Goal: Information Seeking & Learning: Find specific fact

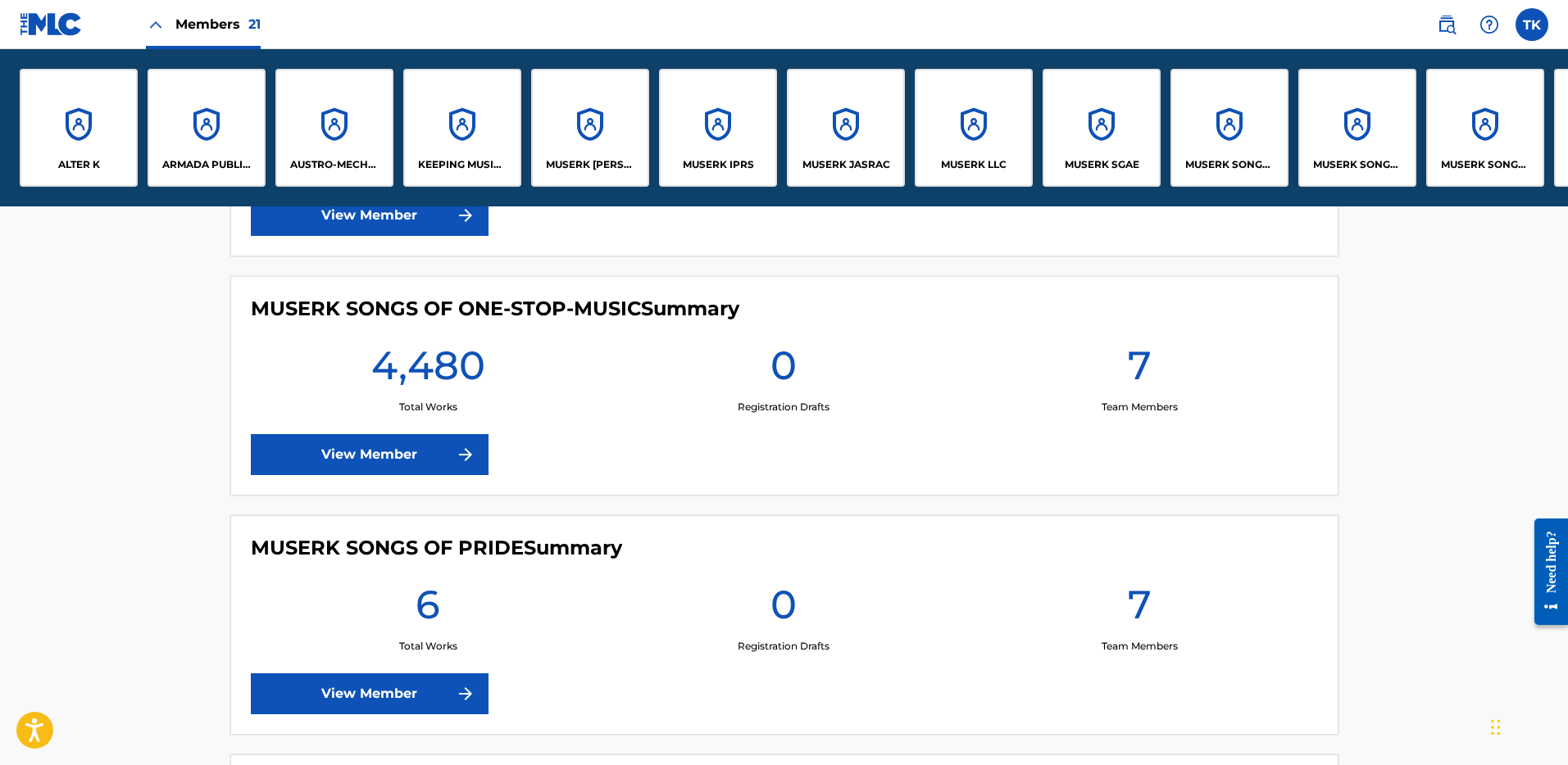
click at [1451, 26] on img at bounding box center [1446, 24] width 19 height 19
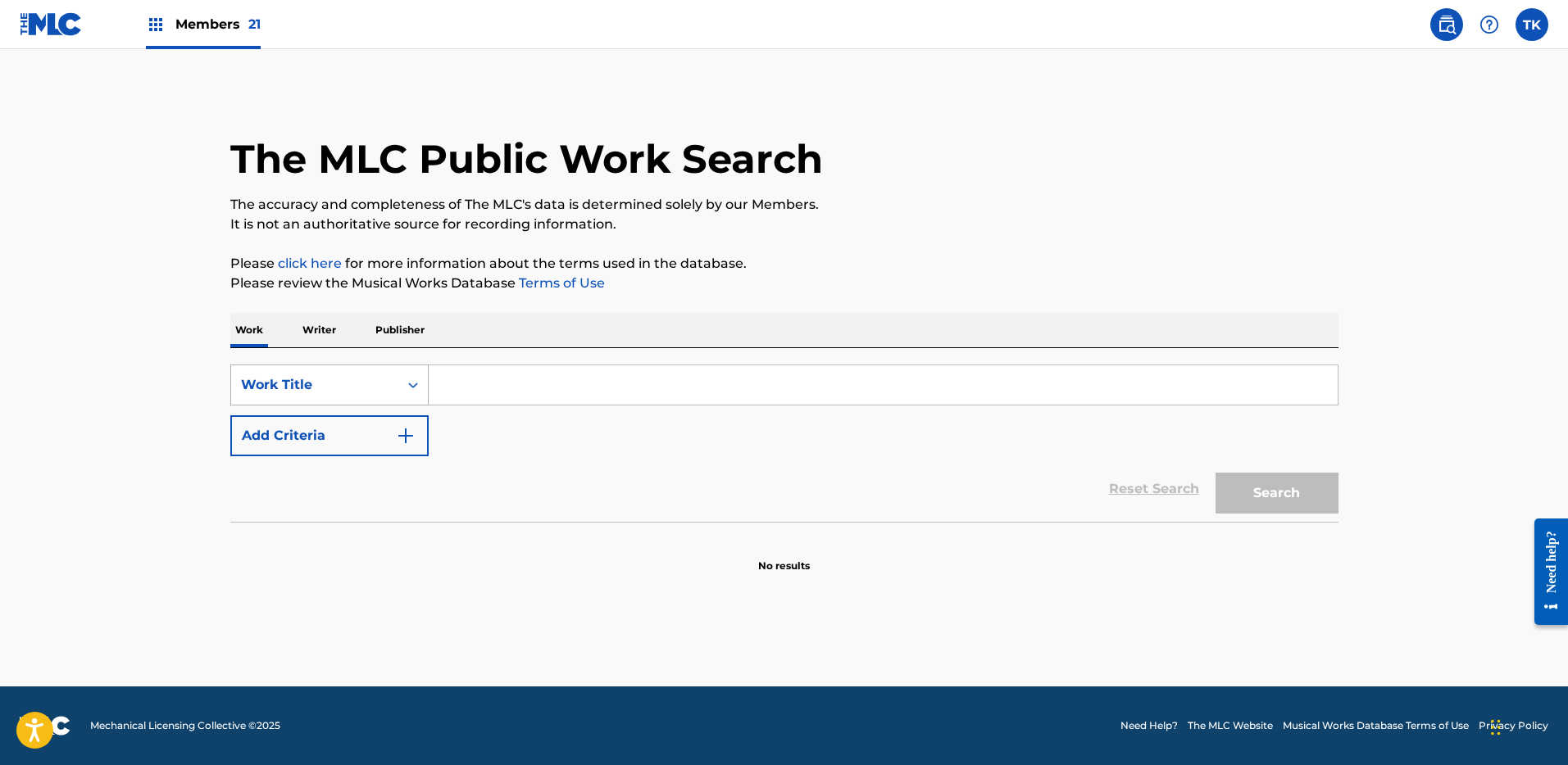
drag, startPoint x: 430, startPoint y: 406, endPoint x: 387, endPoint y: 391, distance: 45.5
click at [430, 406] on div "SearchWithCriteria29195aa5-a5d9-49a6-b09c-c6ab996629a2 Work Title Add Criteria" at bounding box center [784, 410] width 1109 height 92
click at [387, 391] on div "Work Title" at bounding box center [315, 385] width 147 height 19
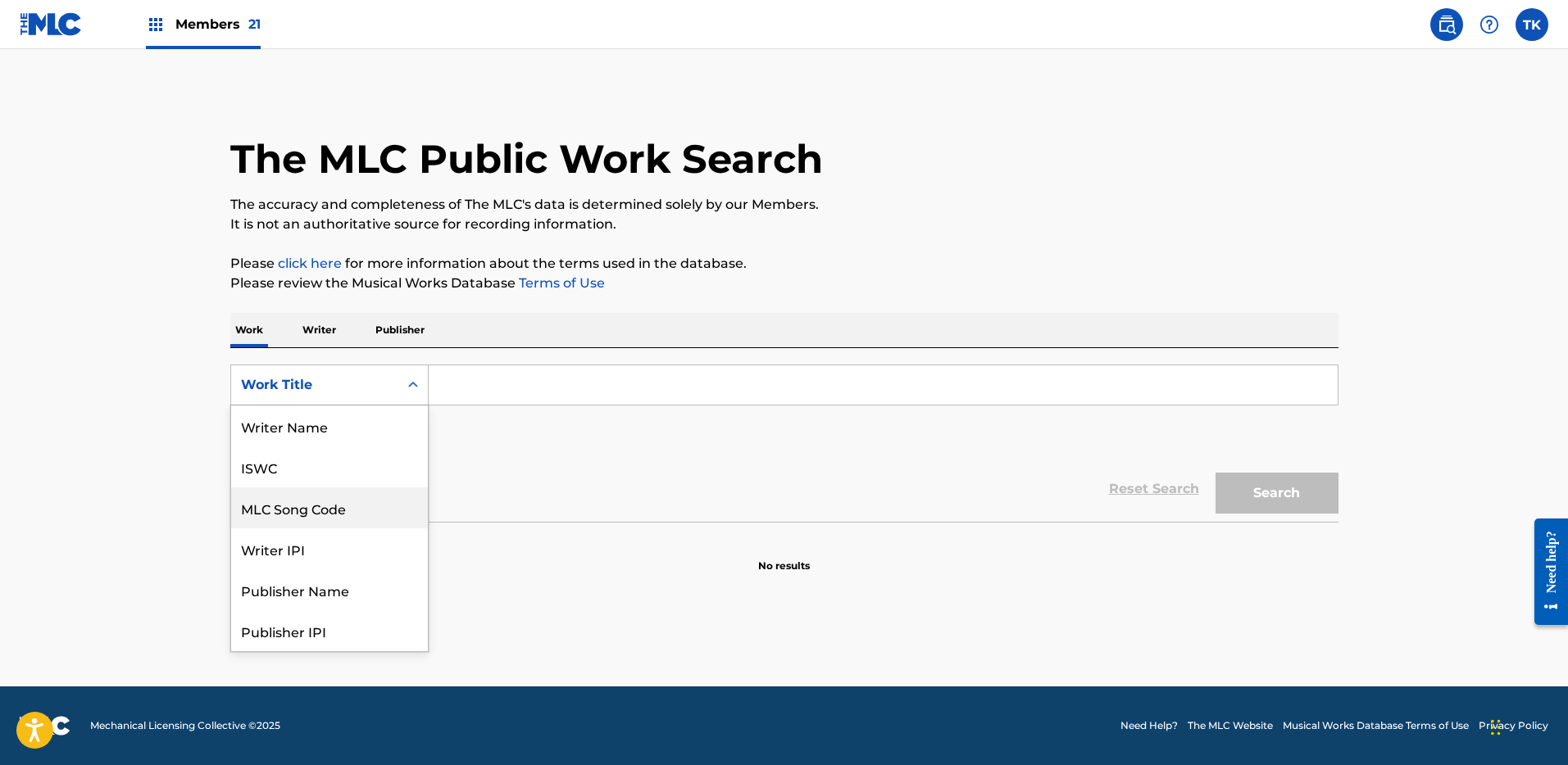
click at [365, 522] on div "MLC Song Code" at bounding box center [329, 508] width 197 height 41
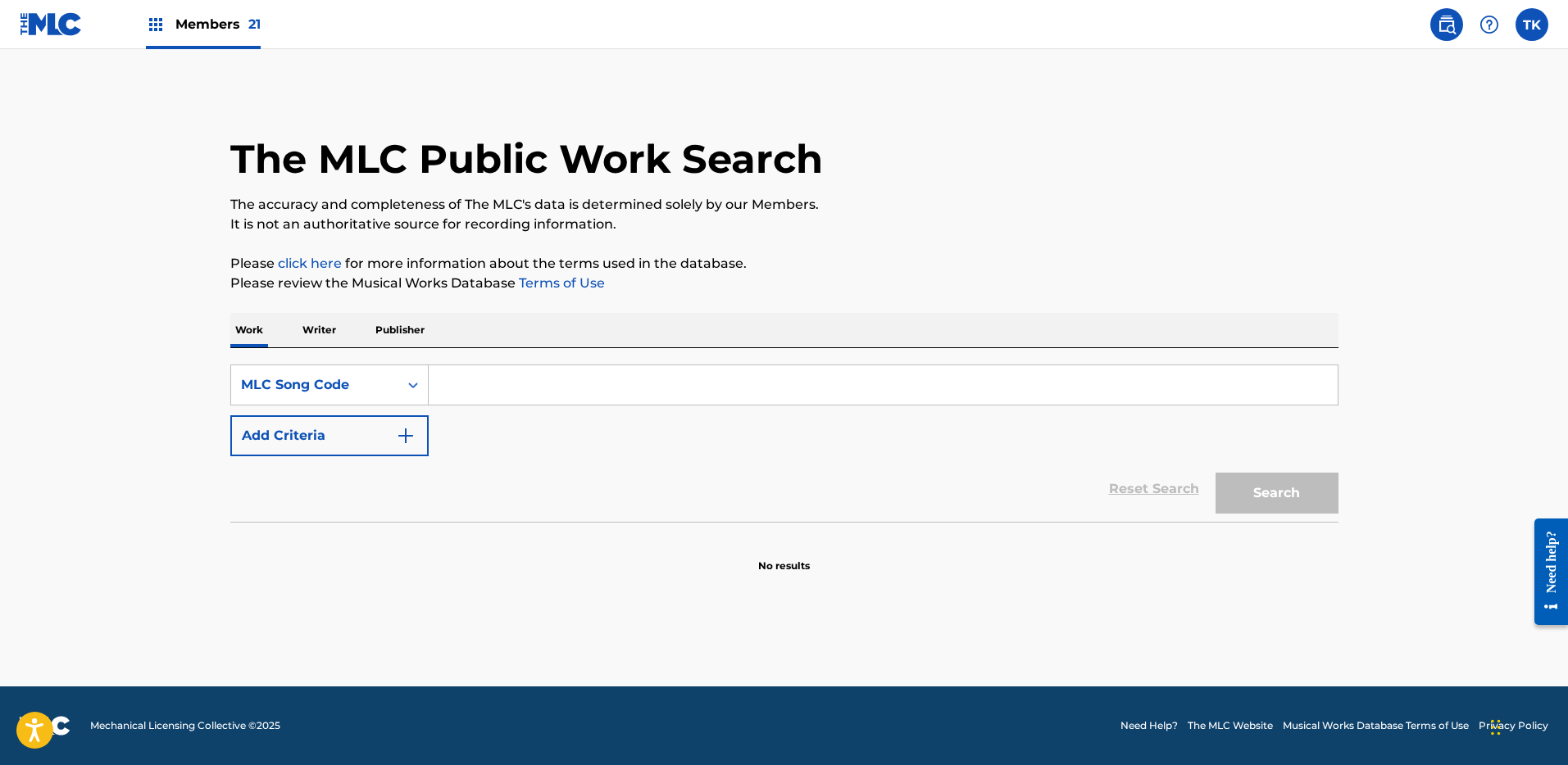
click at [494, 381] on input "Search Form" at bounding box center [883, 385] width 909 height 40
paste input "HA9RBK"
type input "HA9RBK"
click at [1266, 544] on section "No results" at bounding box center [784, 552] width 1109 height 42
click at [1275, 506] on button "Search" at bounding box center [1277, 493] width 123 height 41
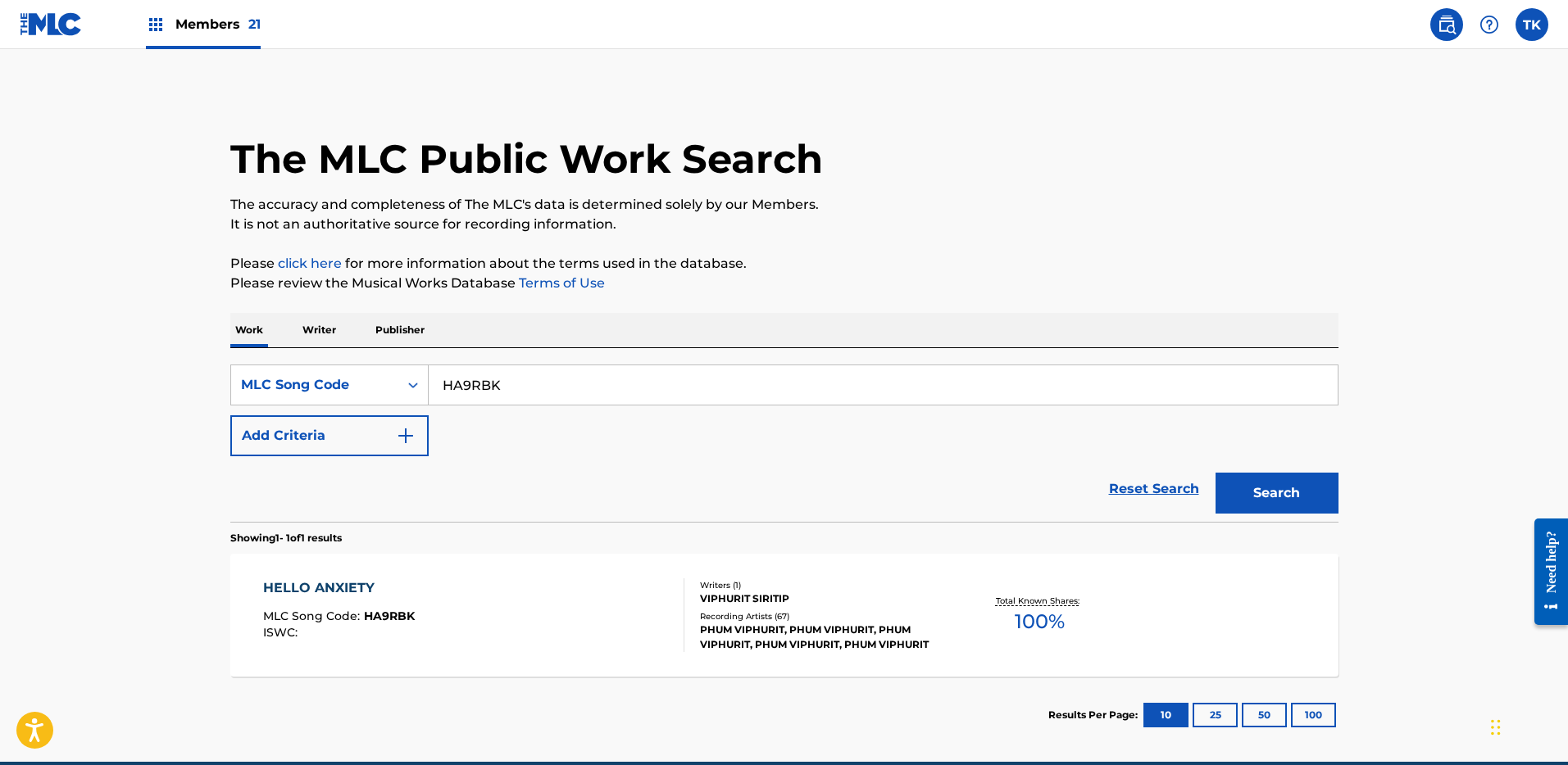
click at [729, 576] on div "HELLO ANXIETY MLC Song Code : HA9RBK ISWC : Writers ( 1 ) VIPHURIT SIRITIP Reco…" at bounding box center [784, 615] width 1109 height 123
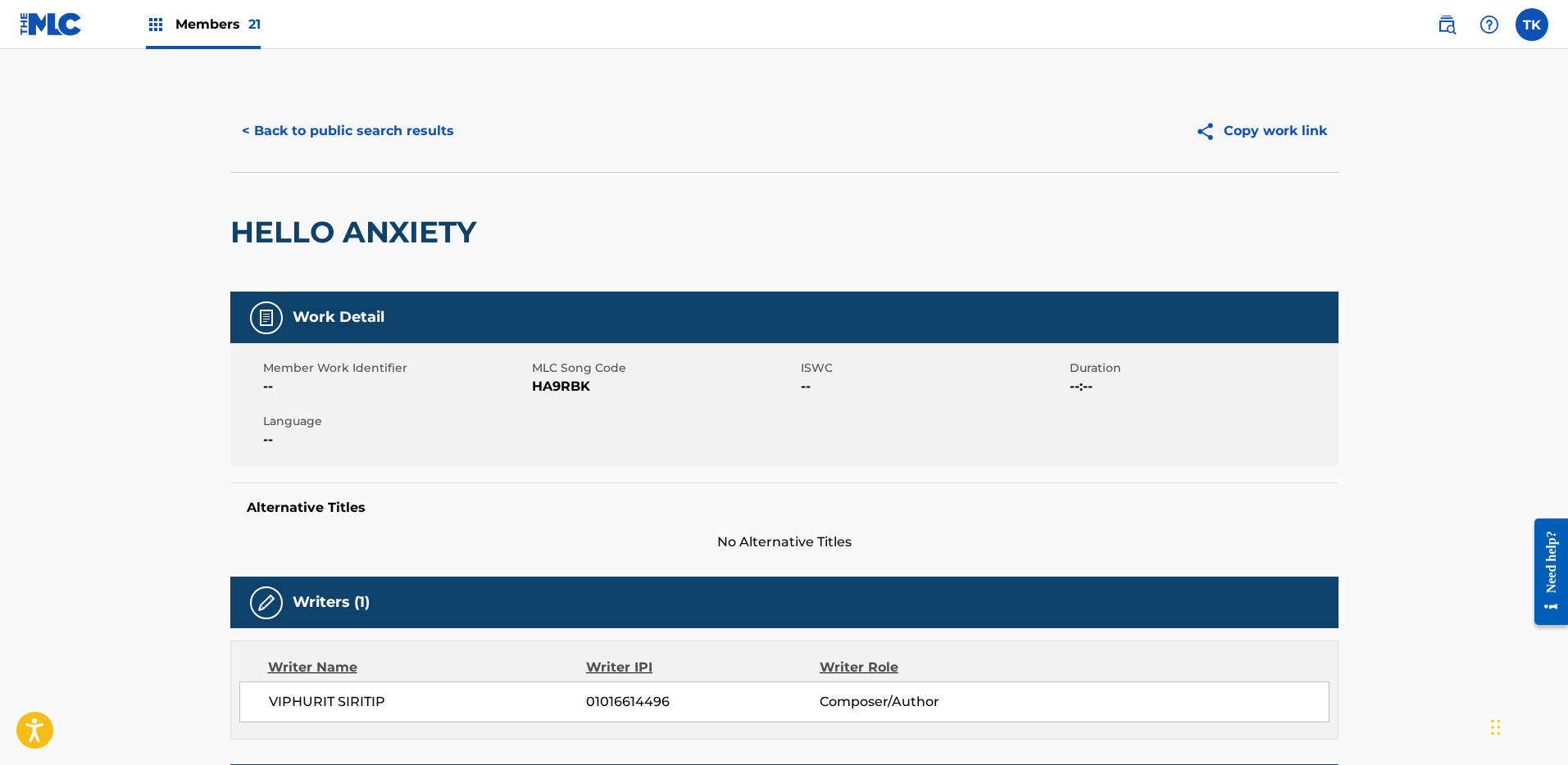
click at [361, 152] on div "< Back to public search results Copy work link" at bounding box center [784, 131] width 1109 height 82
click at [362, 134] on button "< Back to public search results" at bounding box center [348, 131] width 235 height 41
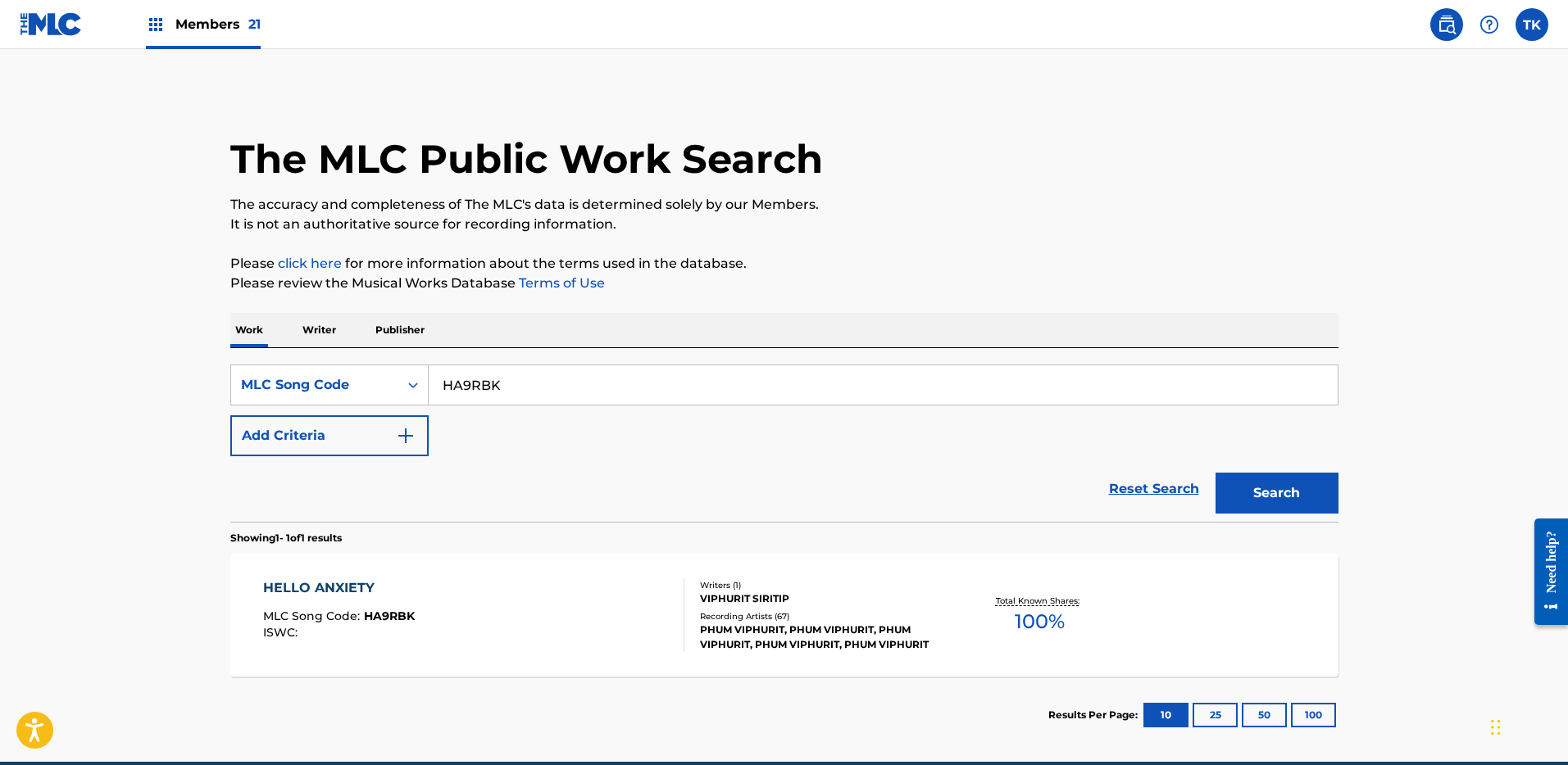
click at [599, 376] on input "HA9RBK" at bounding box center [883, 385] width 909 height 40
paste input "PF54CP"
type input "PF54CP"
click at [1339, 503] on div "The MLC Public Work Search The accuracy and completeness of The MLC's data is d…" at bounding box center [784, 422] width 1148 height 664
click at [1322, 499] on button "Search" at bounding box center [1277, 493] width 123 height 41
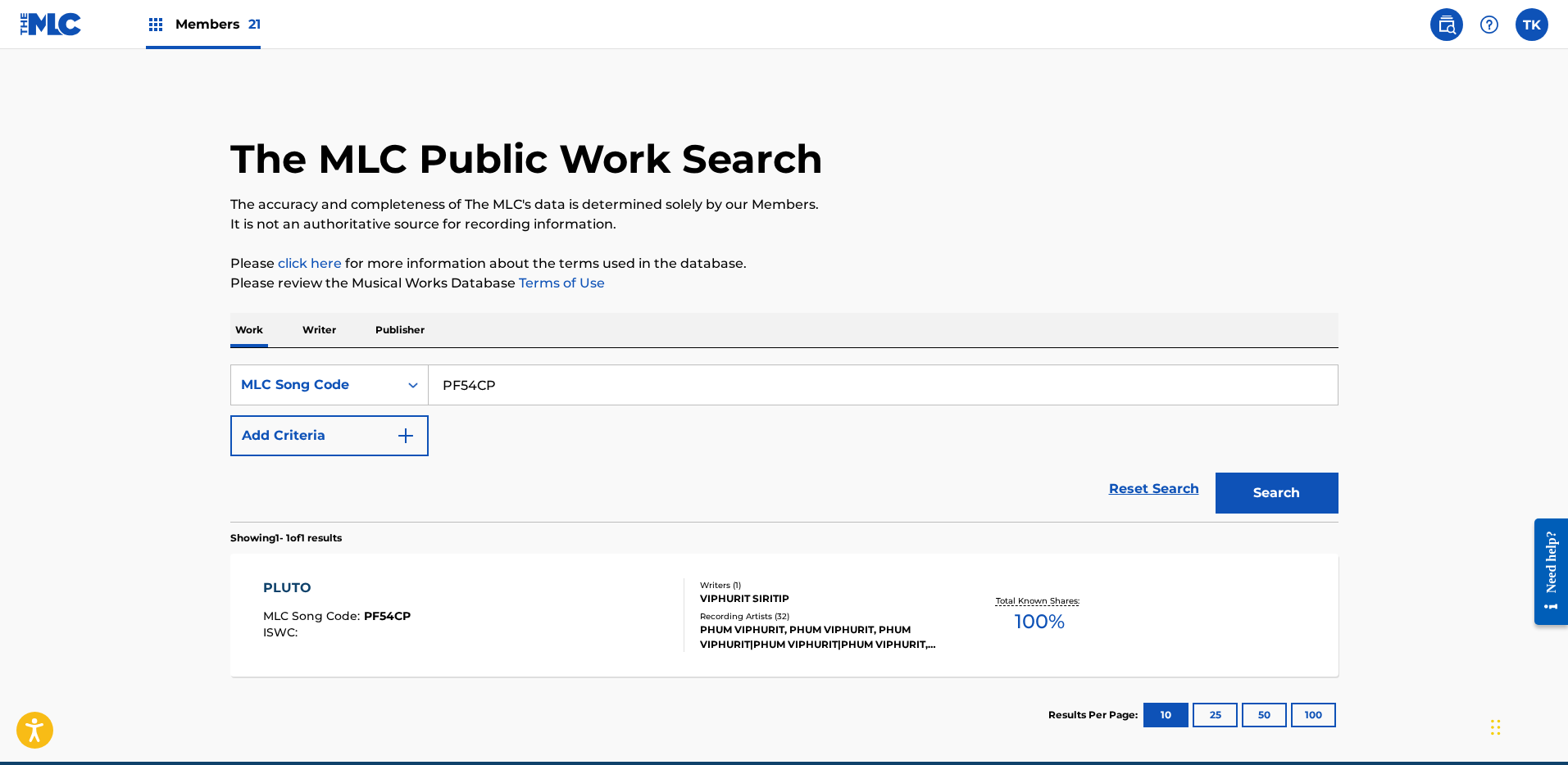
click at [839, 601] on div "VIPHURIT SIRITIP" at bounding box center [824, 598] width 248 height 14
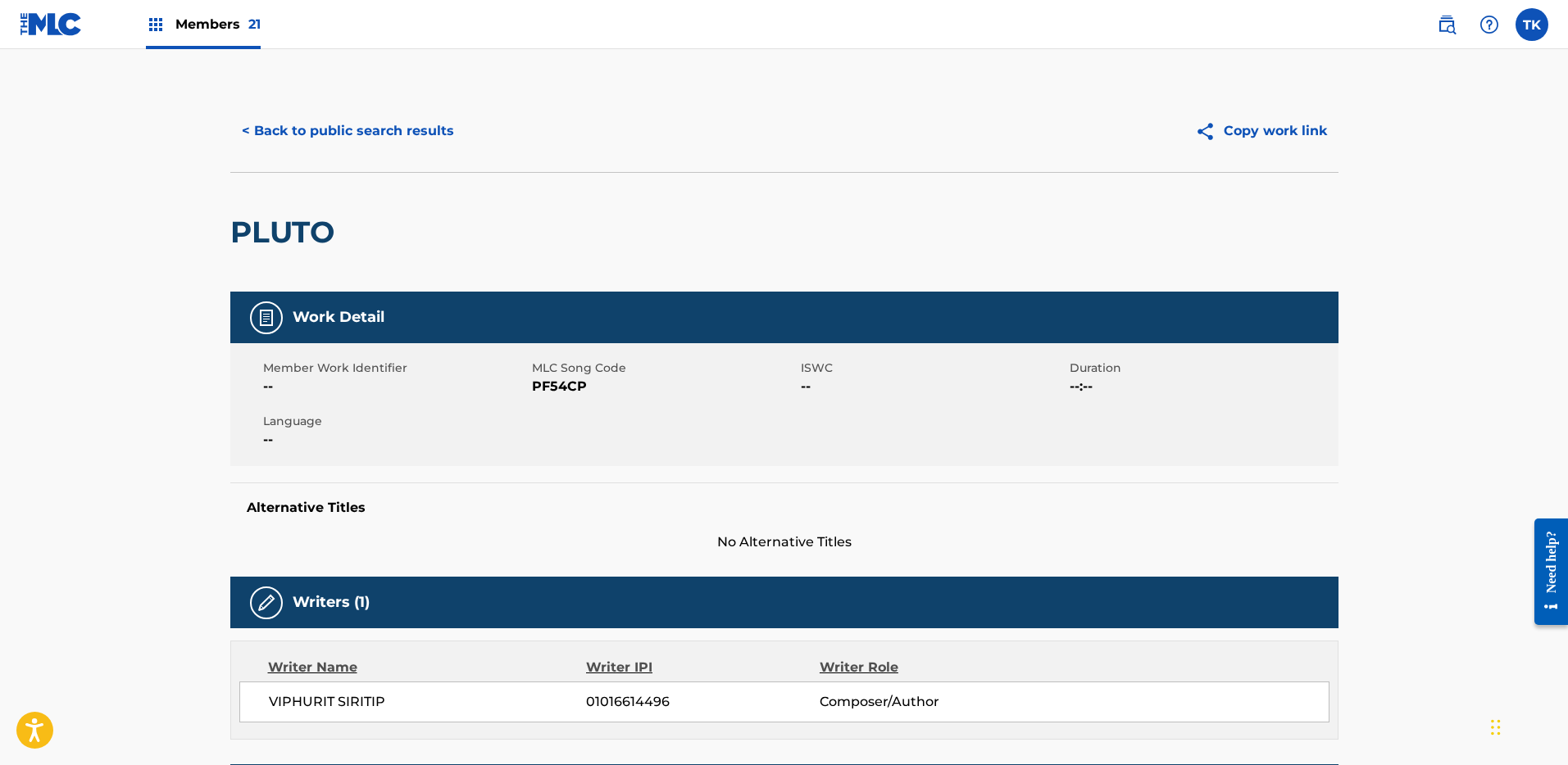
click at [316, 113] on button "< Back to public search results" at bounding box center [348, 131] width 235 height 41
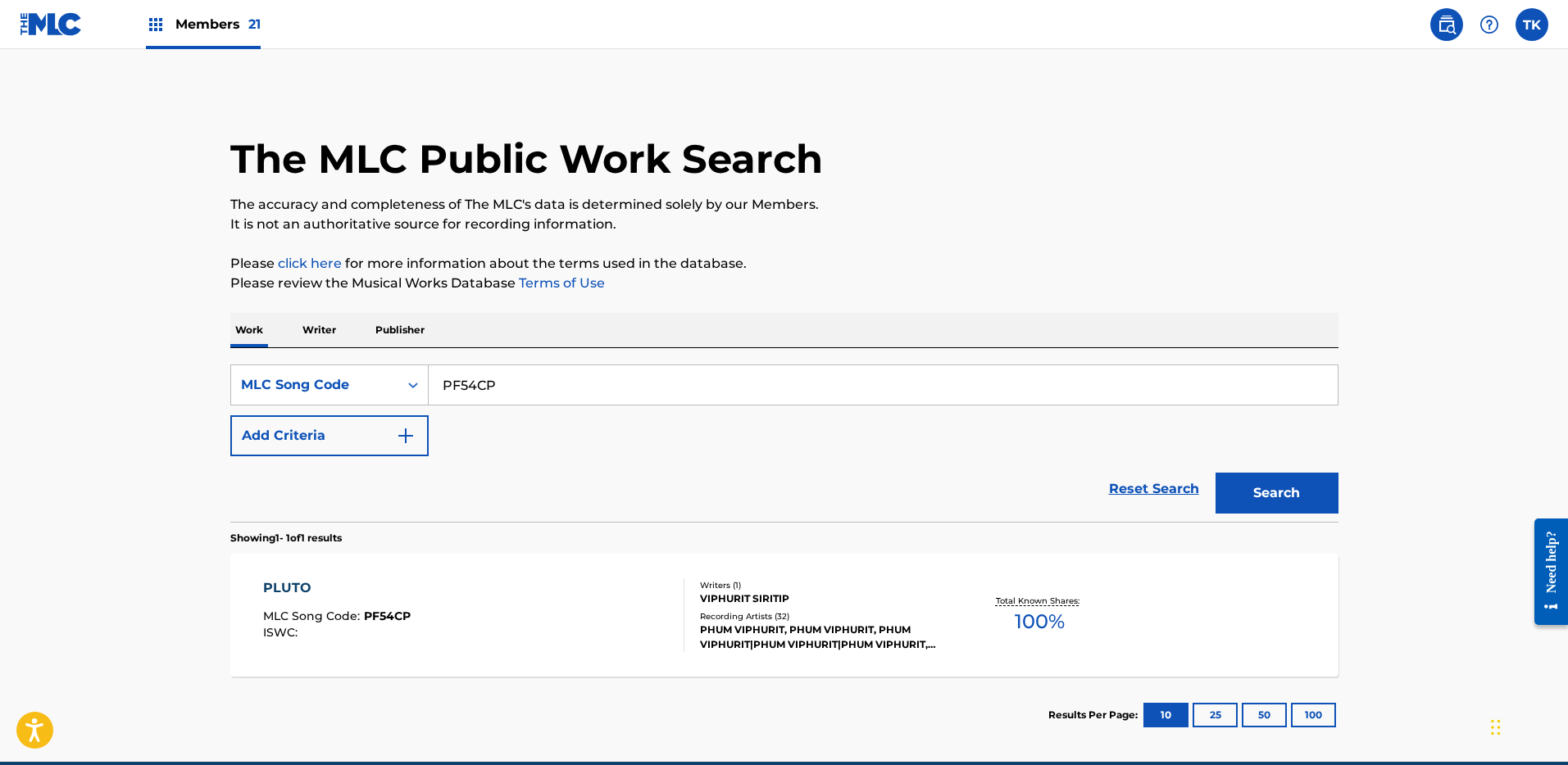
click at [581, 376] on input "PF54CP" at bounding box center [883, 385] width 909 height 40
paste input "SH6U4O"
type input "SH6U4O"
click at [1273, 482] on button "Search" at bounding box center [1277, 493] width 123 height 41
click at [749, 588] on div "Writers ( 1 )" at bounding box center [824, 585] width 248 height 13
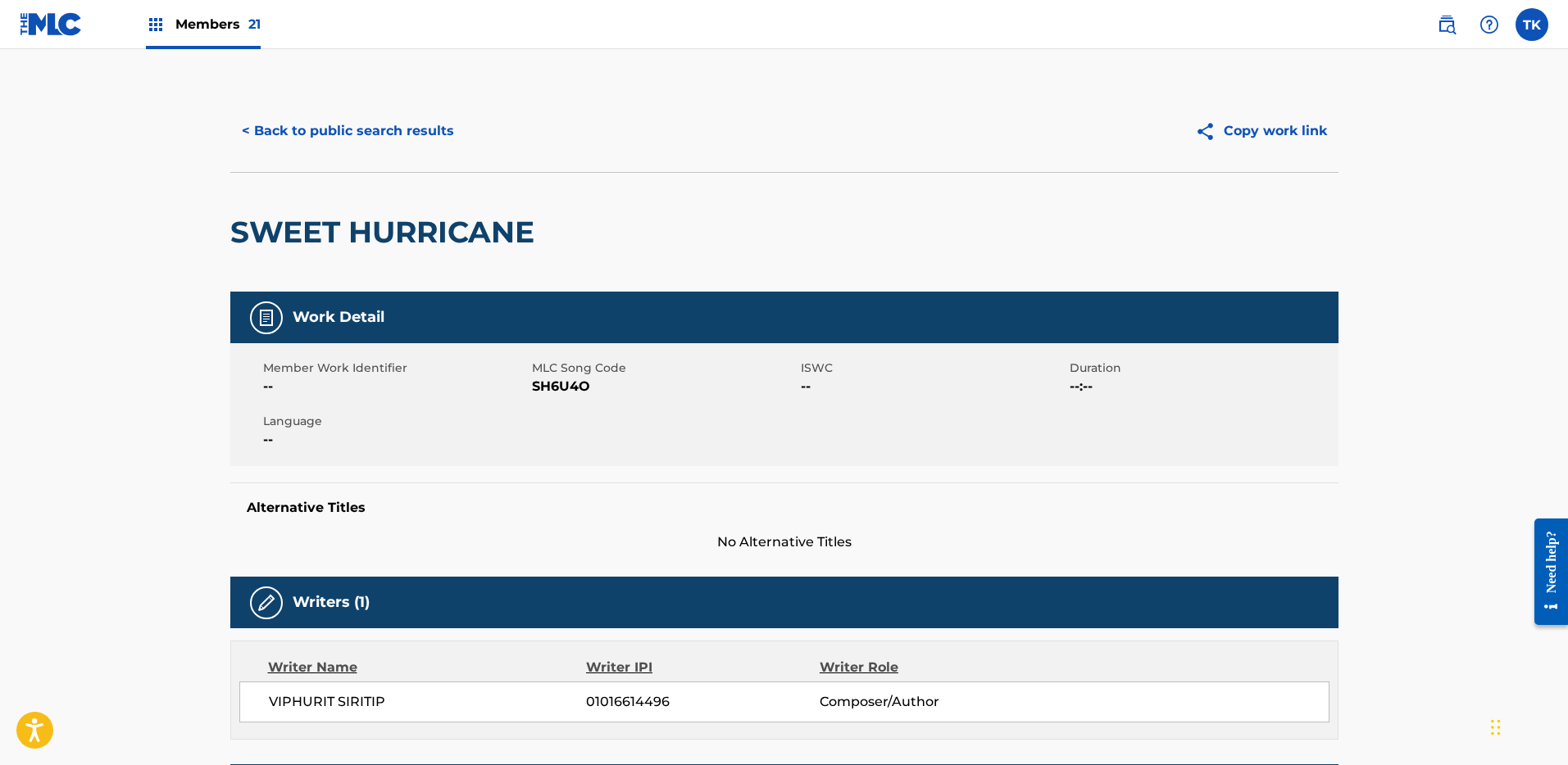
click at [312, 139] on button "< Back to public search results" at bounding box center [348, 131] width 235 height 41
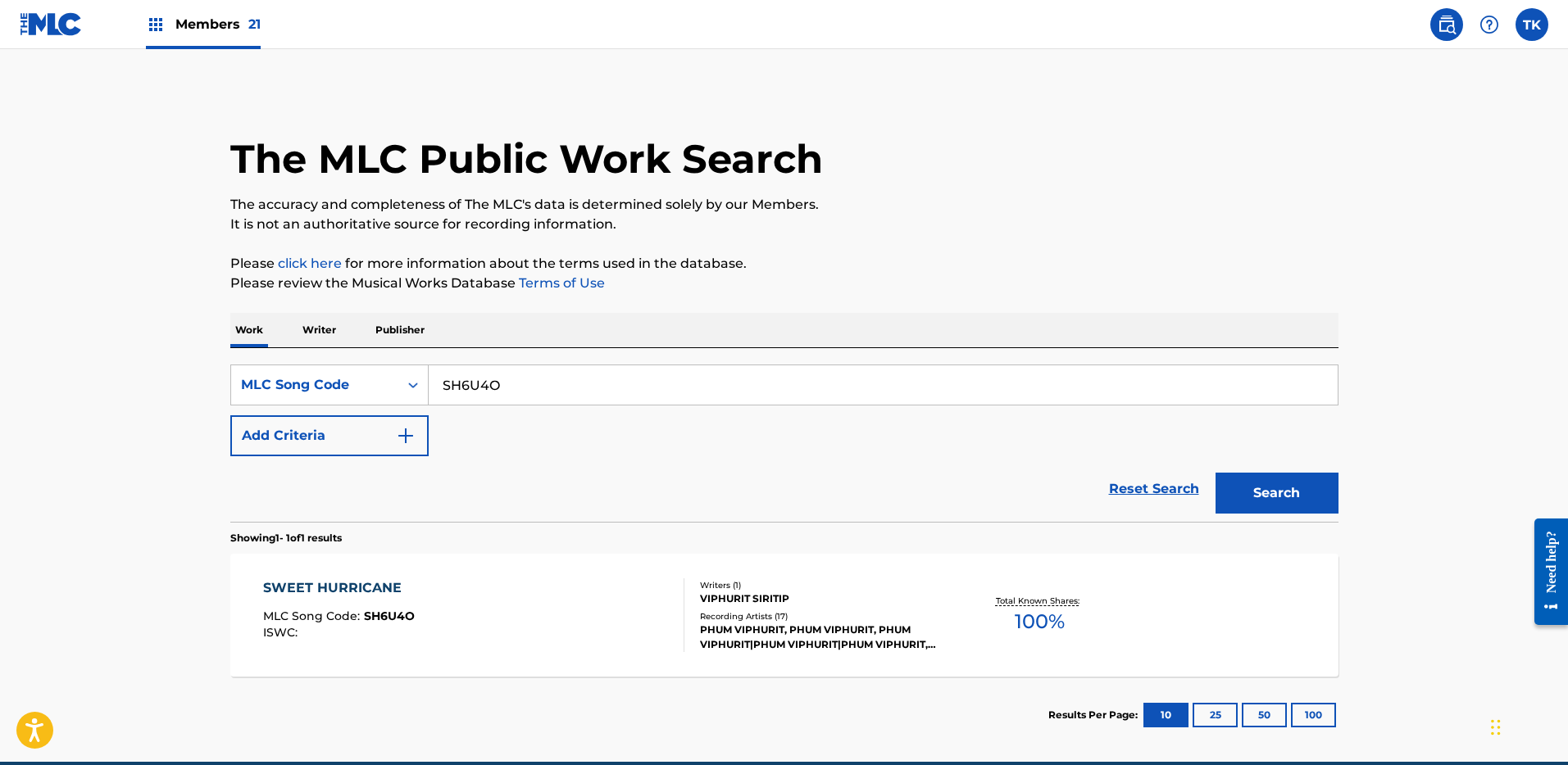
click at [201, 22] on span "Members 21" at bounding box center [217, 24] width 85 height 19
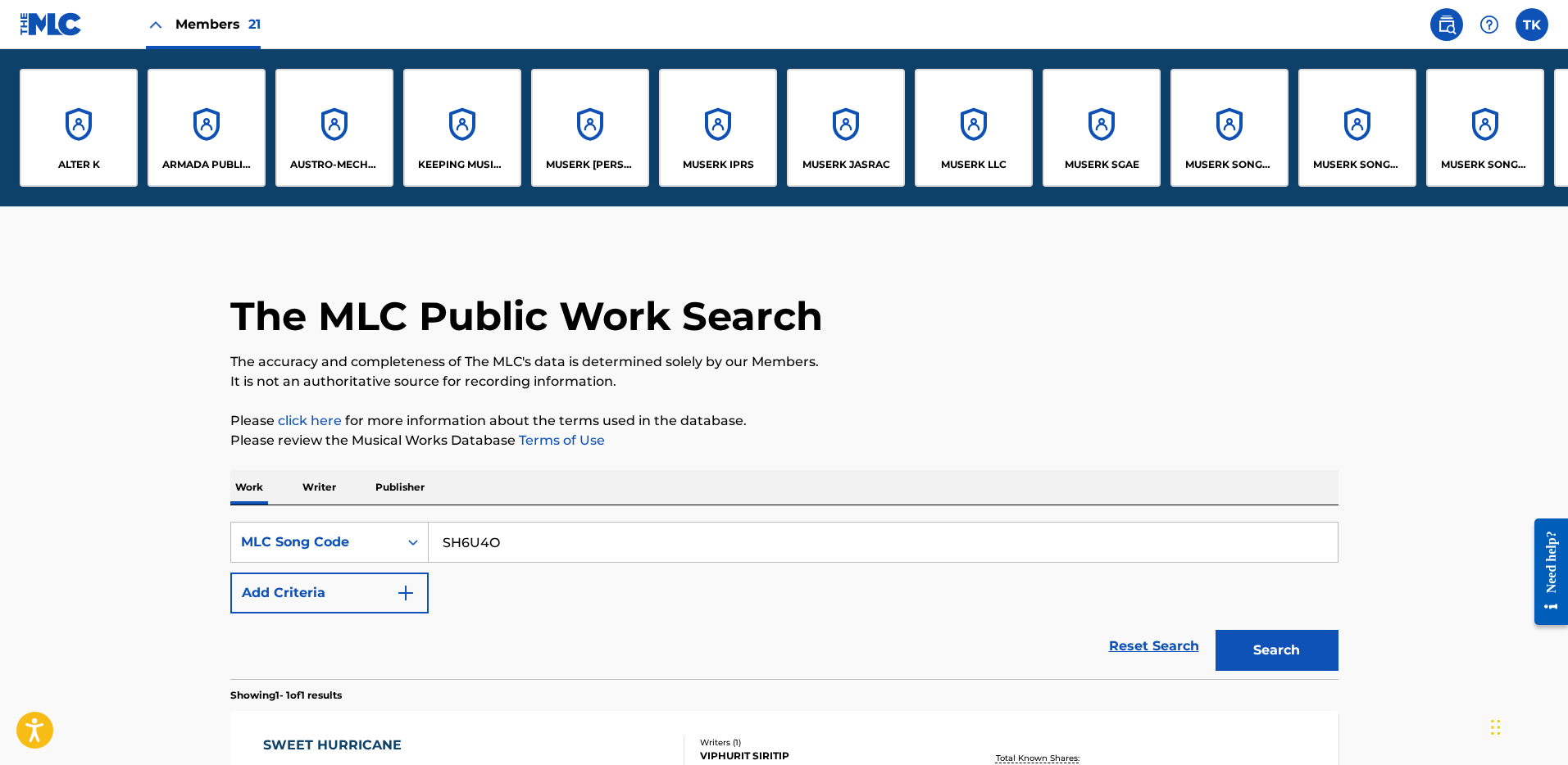
click at [210, 29] on span "Members 21" at bounding box center [217, 24] width 85 height 19
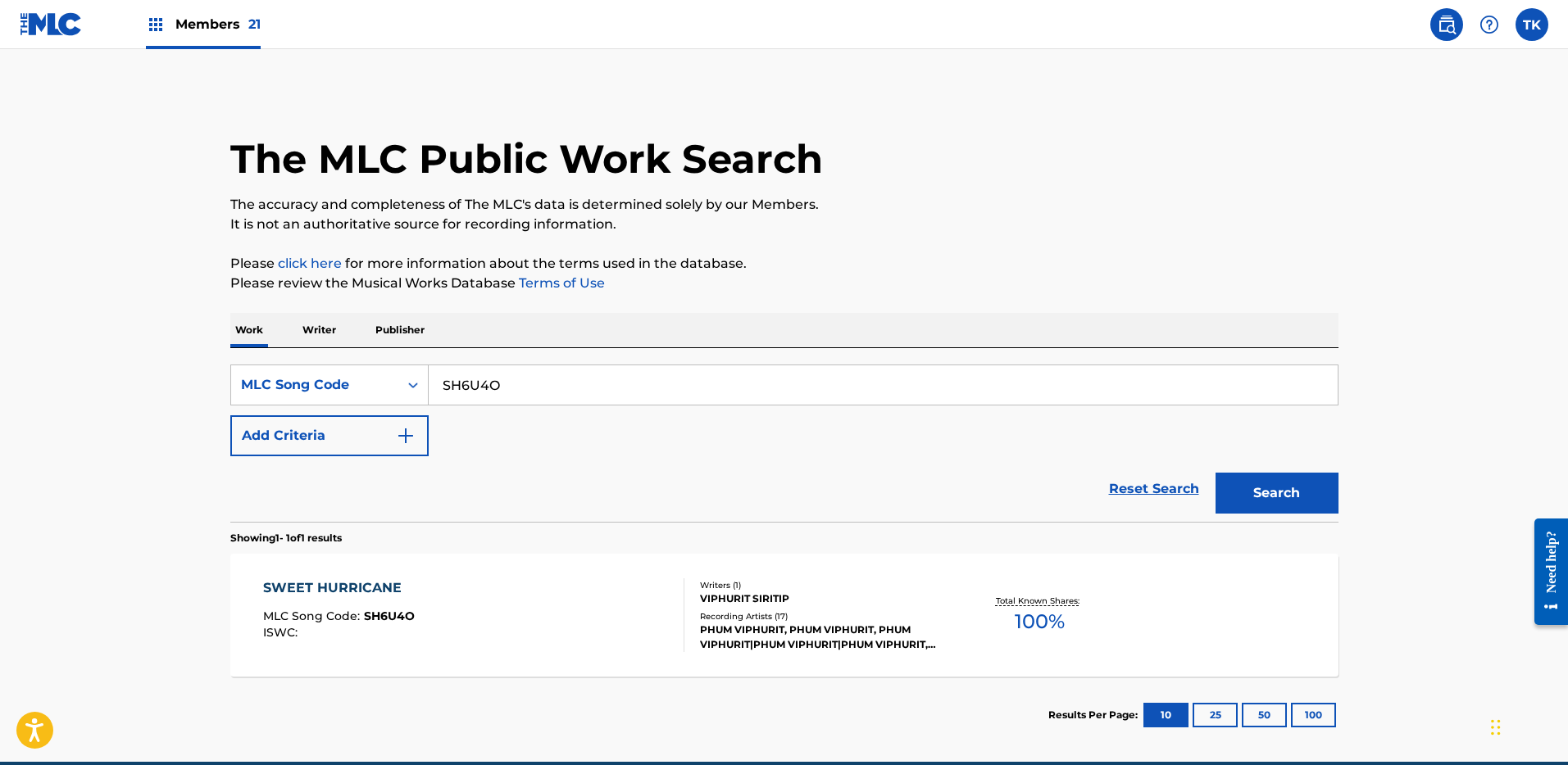
click at [730, 380] on input "SH6U4O" at bounding box center [883, 385] width 909 height 40
paste input "2M6"
type input "SH62M6"
click at [1261, 506] on button "Search" at bounding box center [1277, 493] width 123 height 41
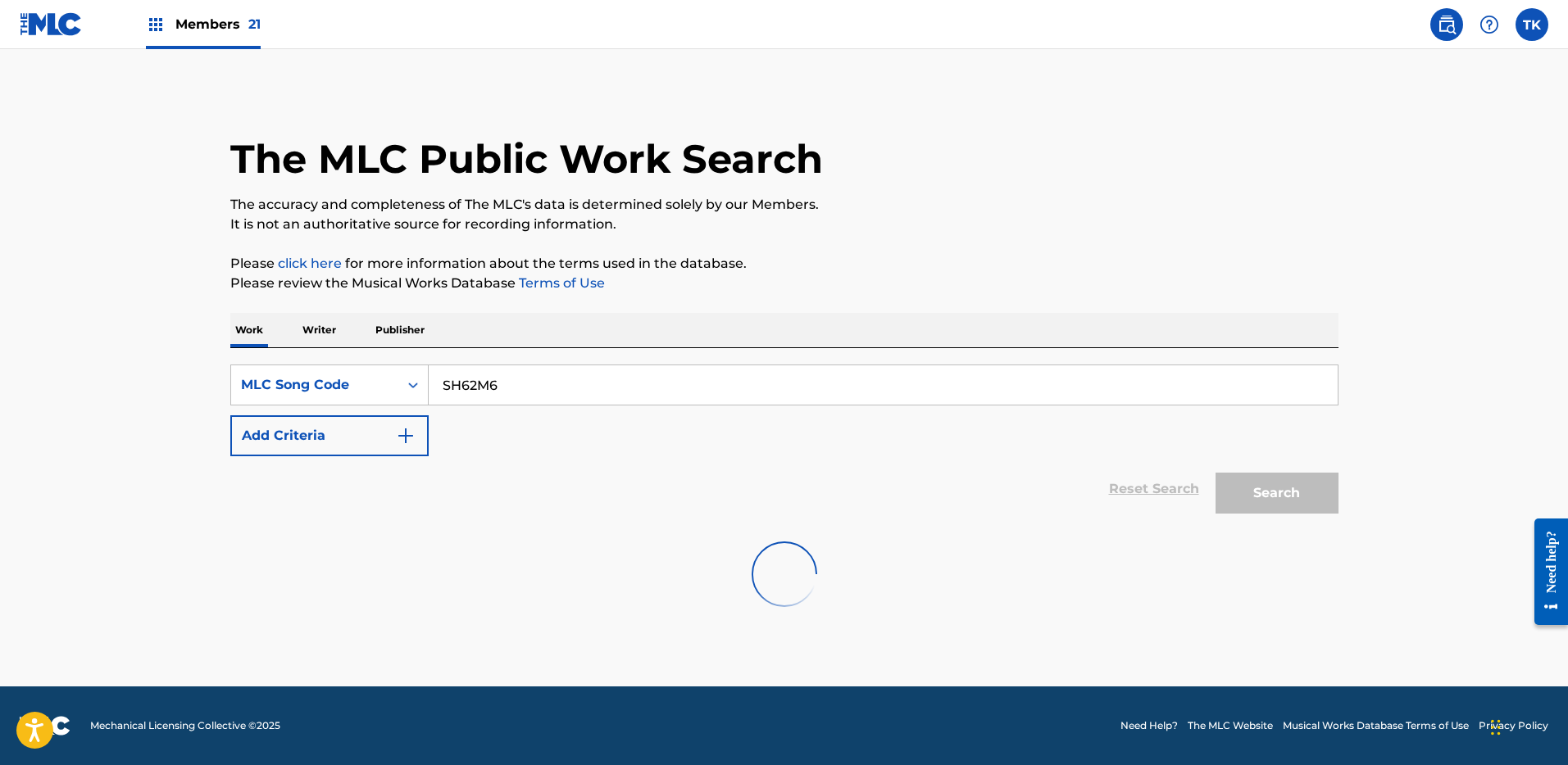
click at [1160, 611] on div at bounding box center [784, 574] width 1109 height 105
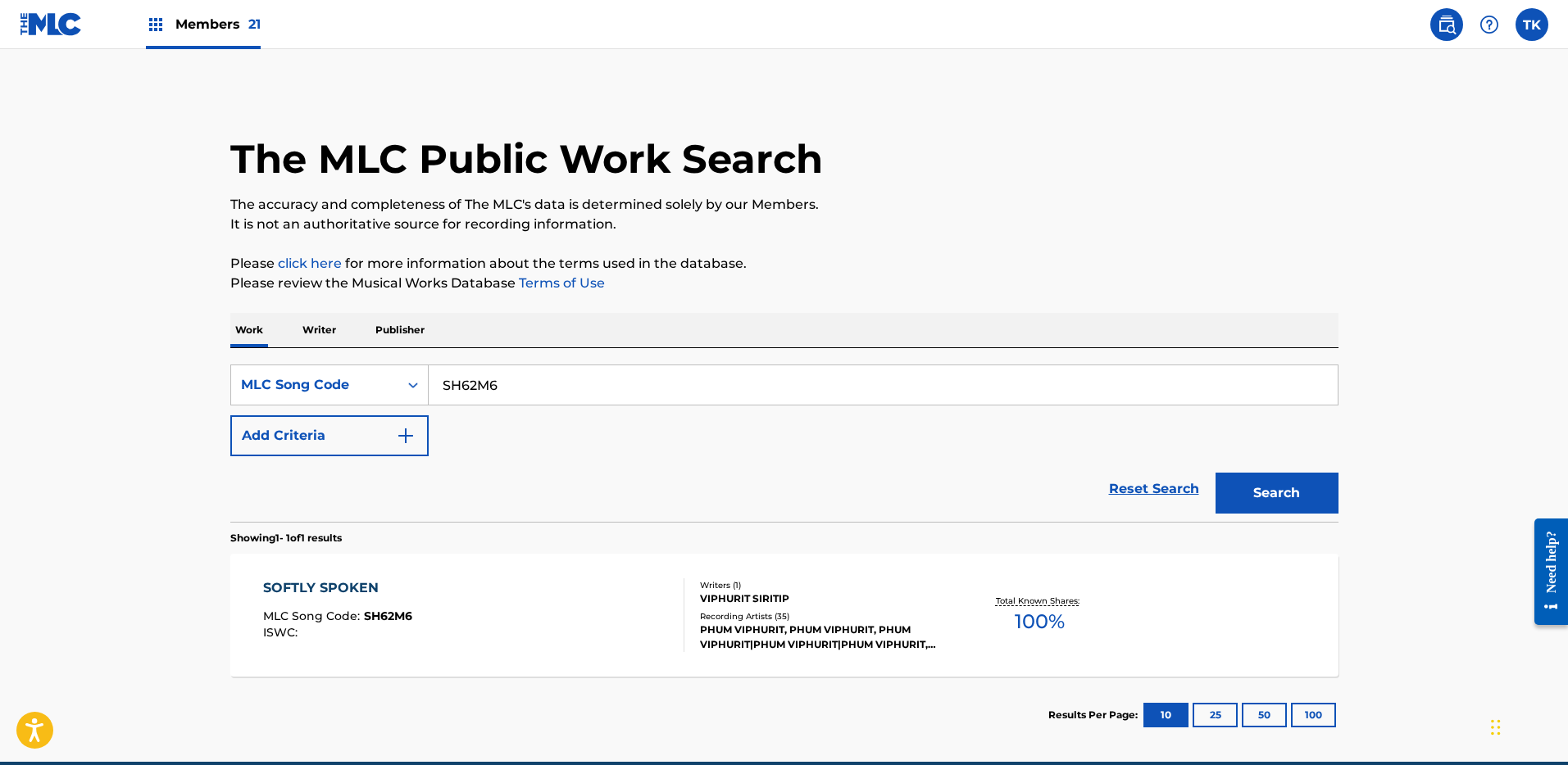
click at [794, 599] on div "VIPHURIT SIRITIP" at bounding box center [824, 598] width 248 height 14
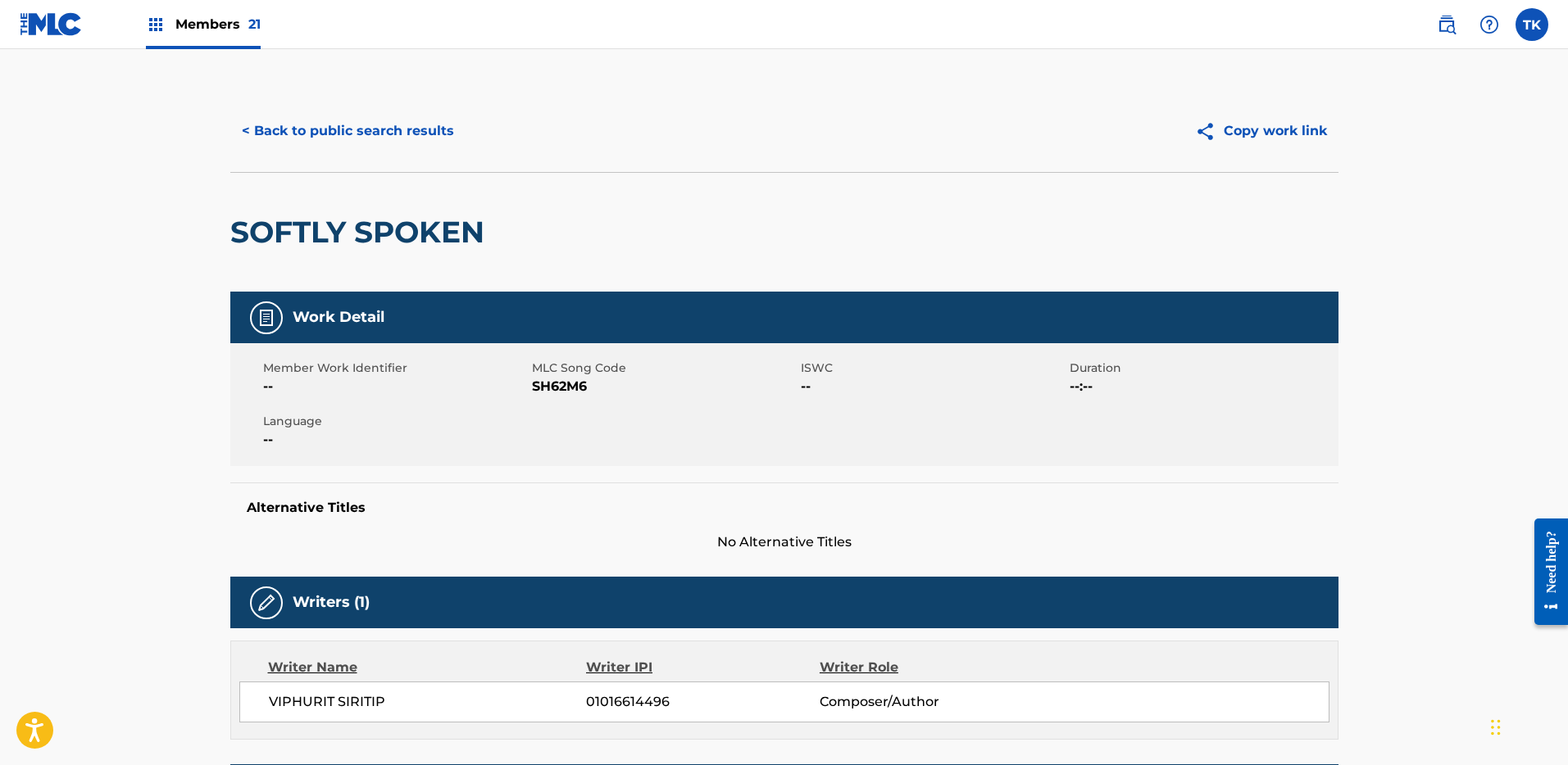
click at [381, 113] on button "< Back to public search results" at bounding box center [348, 131] width 235 height 41
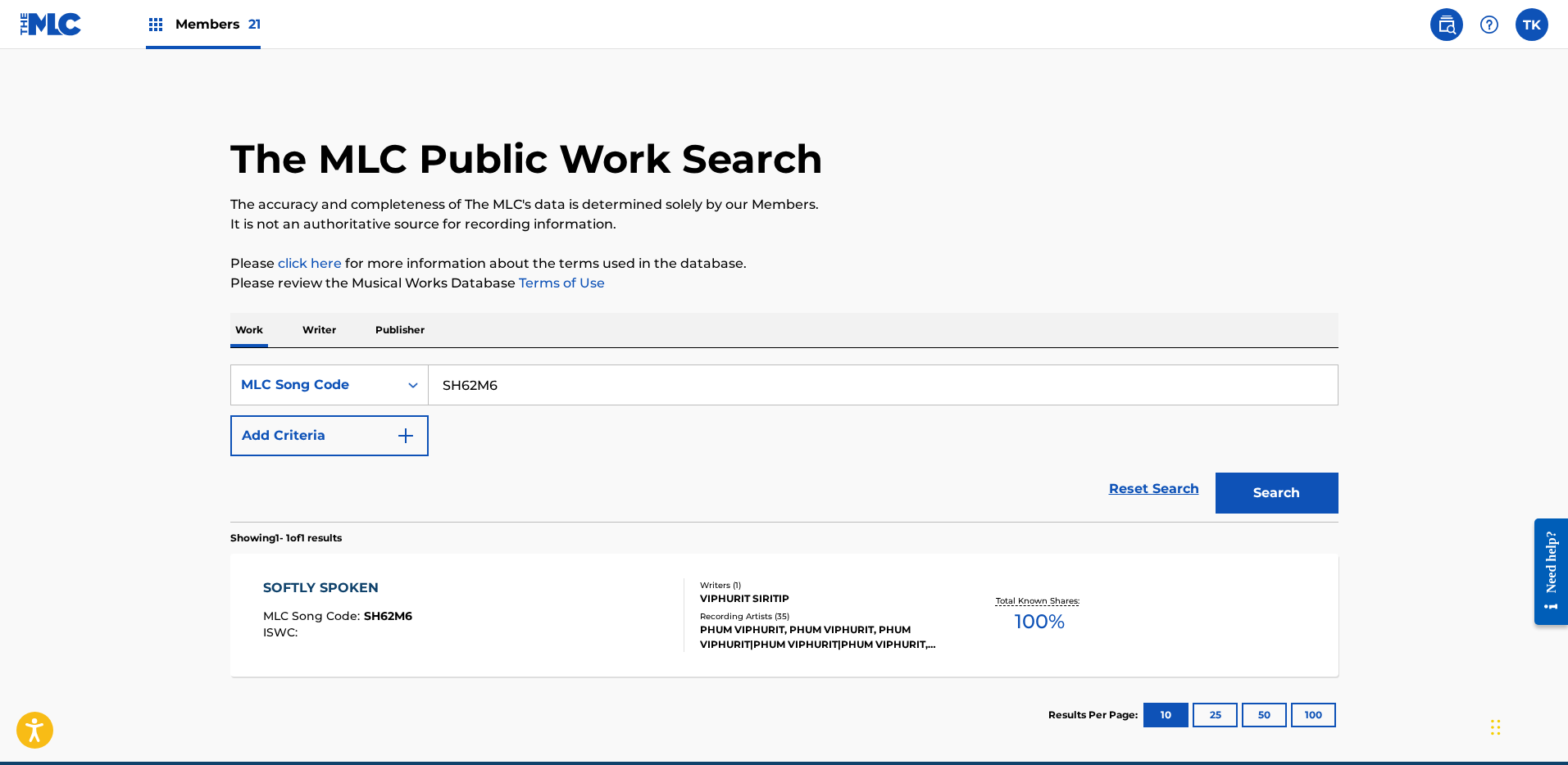
click at [643, 629] on div "SOFTLY SPOKEN MLC Song Code : SH62M6 ISWC :" at bounding box center [474, 615] width 421 height 74
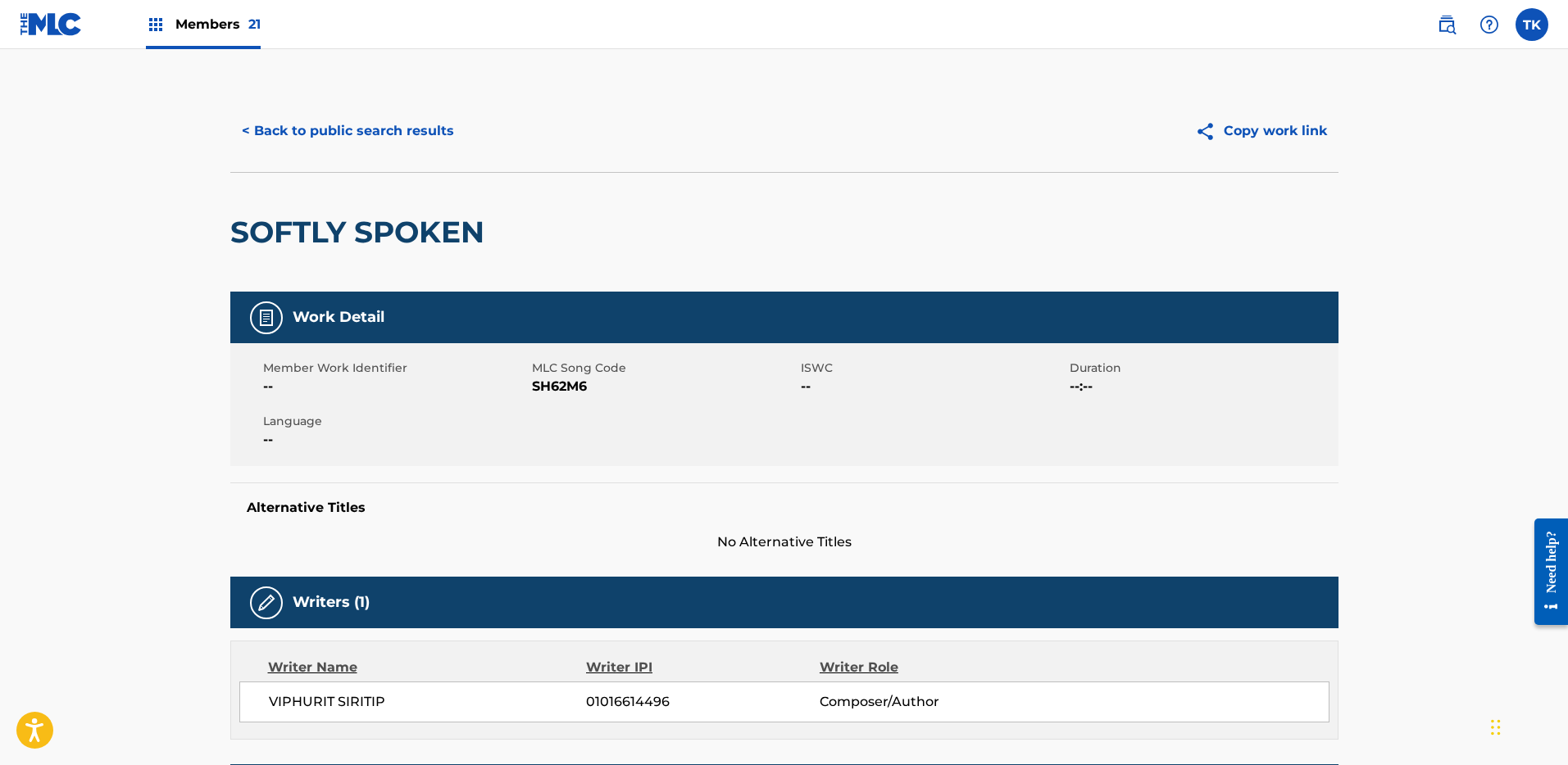
click at [369, 116] on button "< Back to public search results" at bounding box center [348, 131] width 235 height 41
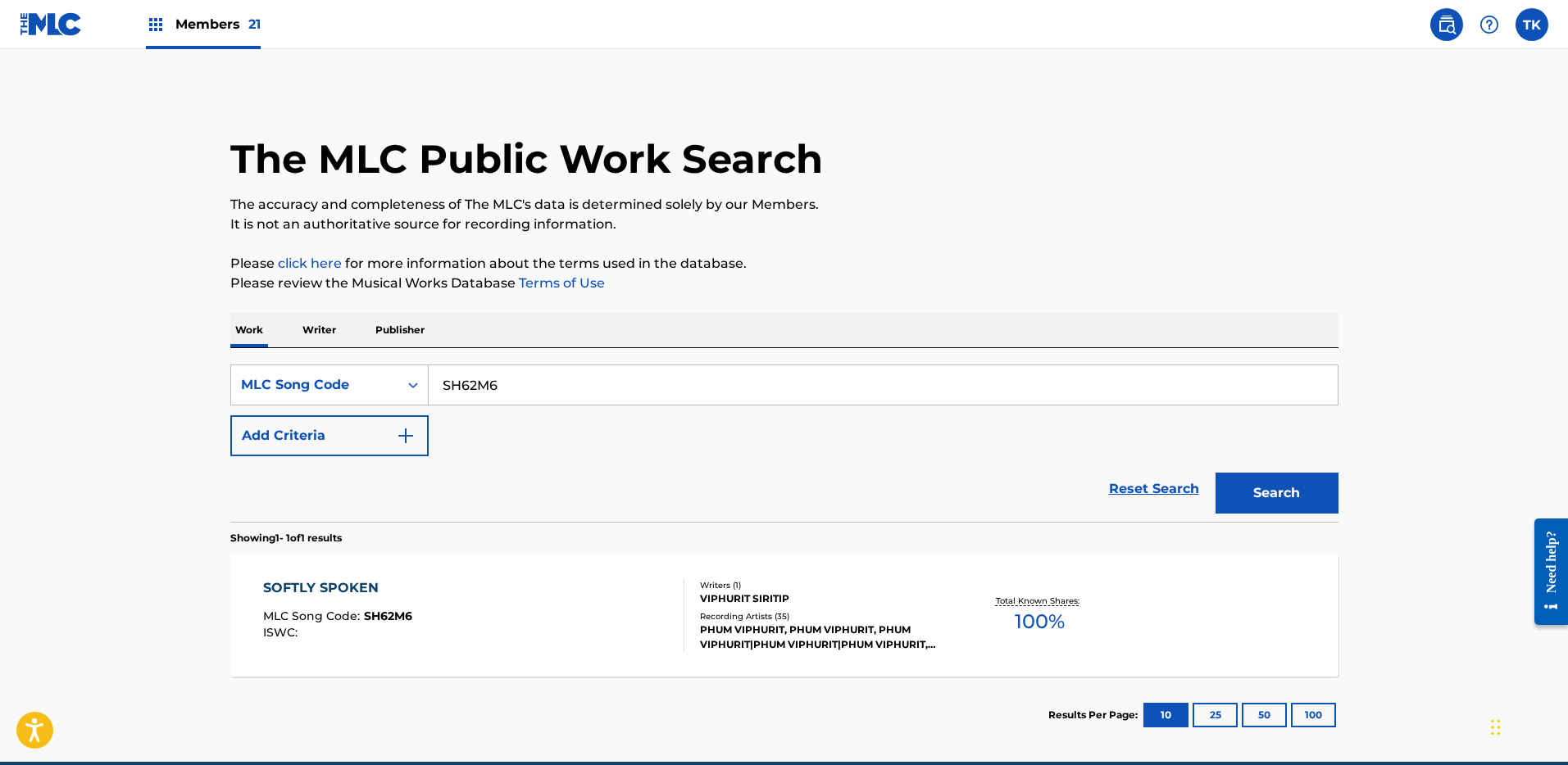
click at [603, 381] on input "SH62M6" at bounding box center [883, 385] width 909 height 40
paste input "NTE"
type input "SH6NTE"
click at [1327, 497] on button "Search" at bounding box center [1277, 493] width 123 height 41
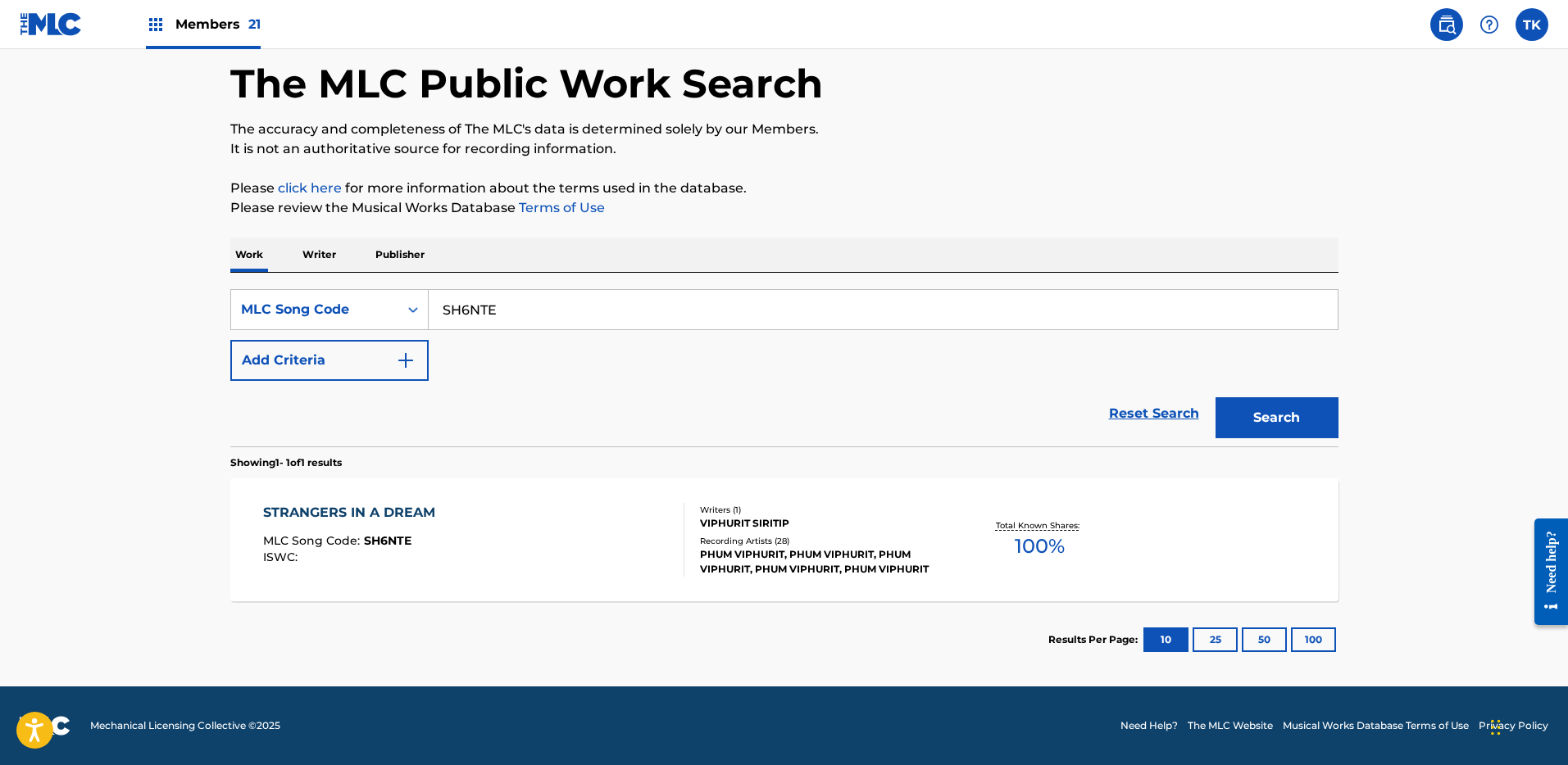
click at [831, 516] on div "VIPHURIT SIRITIP" at bounding box center [824, 523] width 248 height 14
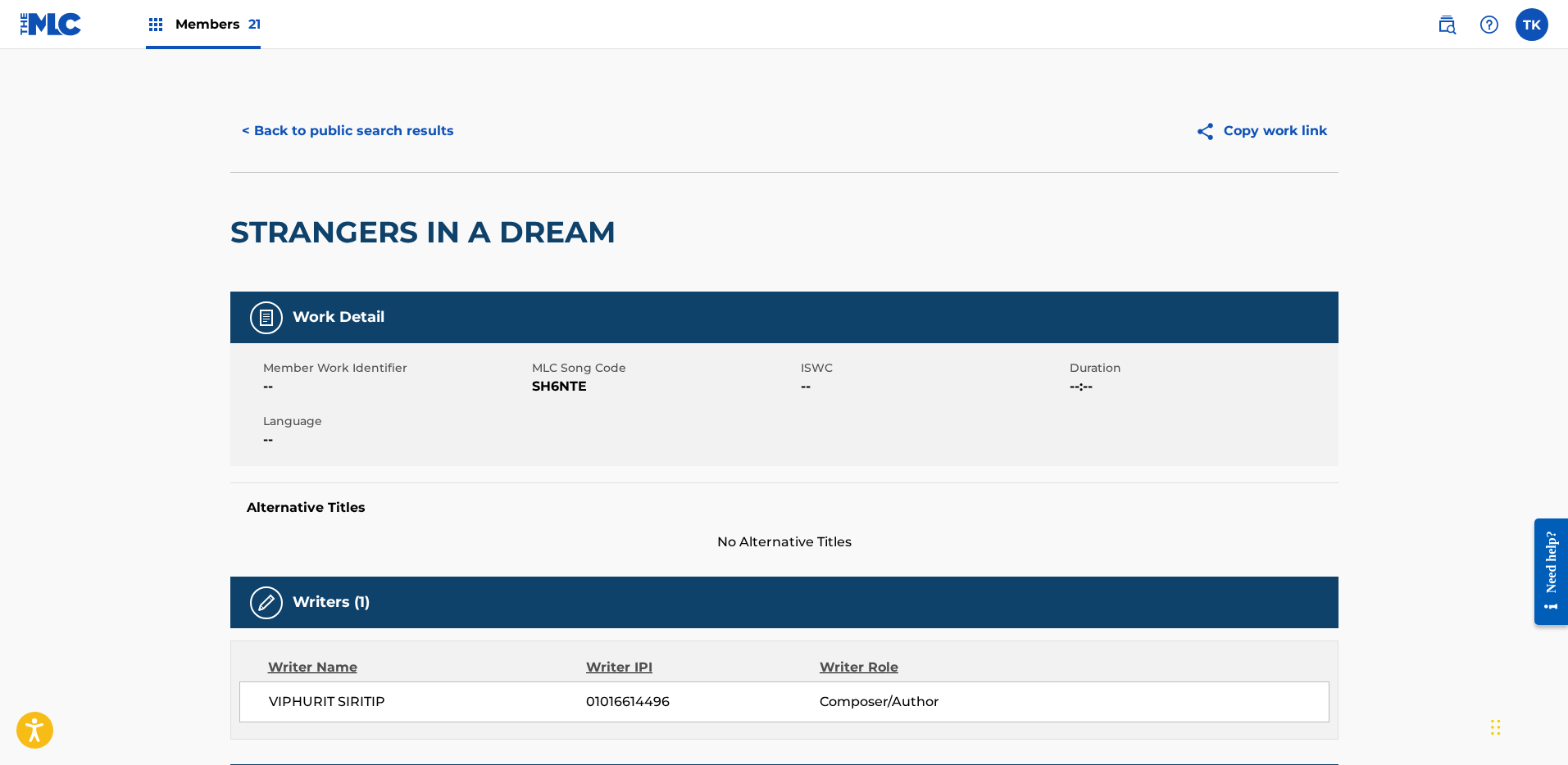
click at [379, 135] on button "< Back to public search results" at bounding box center [348, 131] width 235 height 41
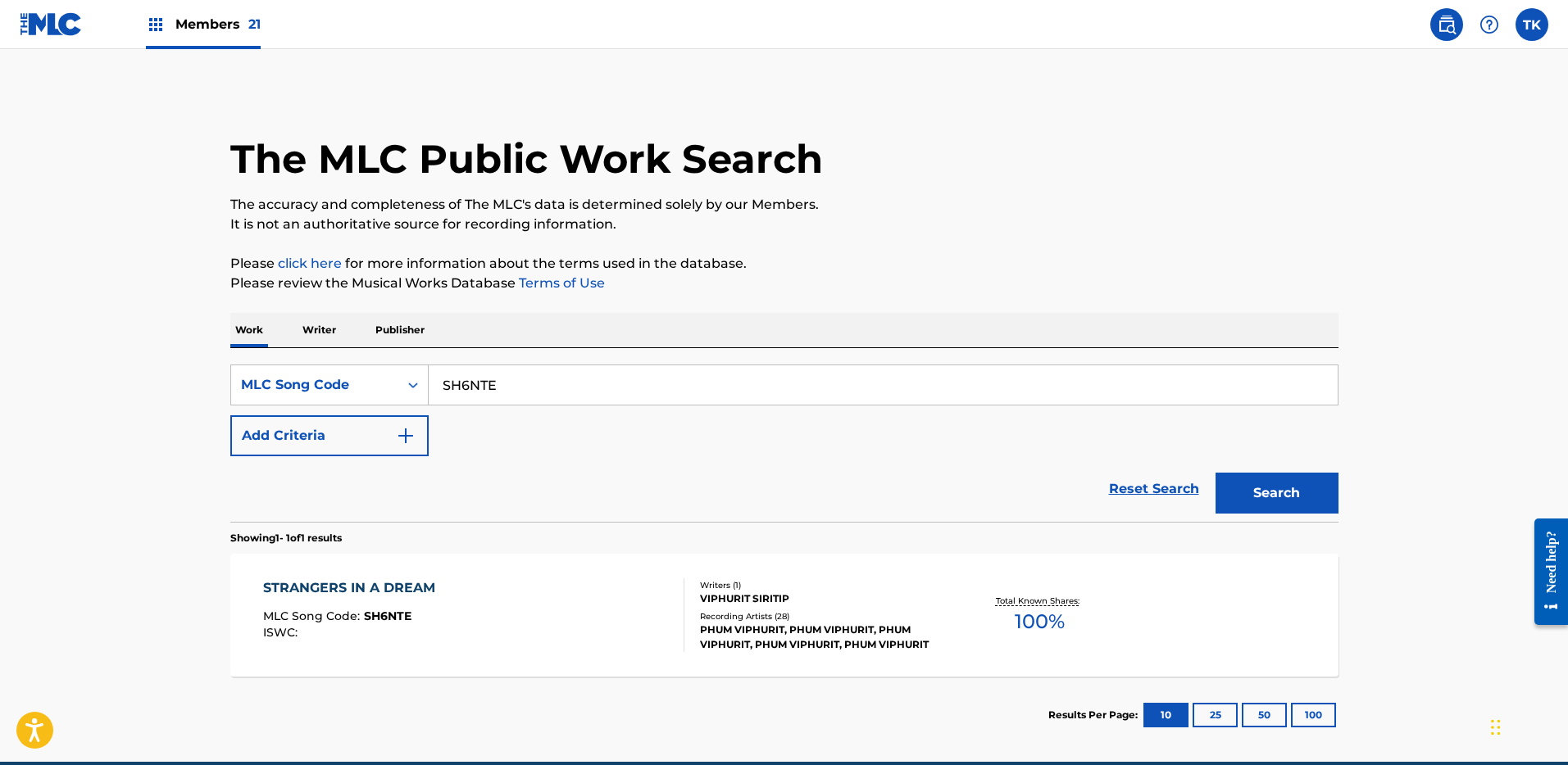
scroll to position [33, 0]
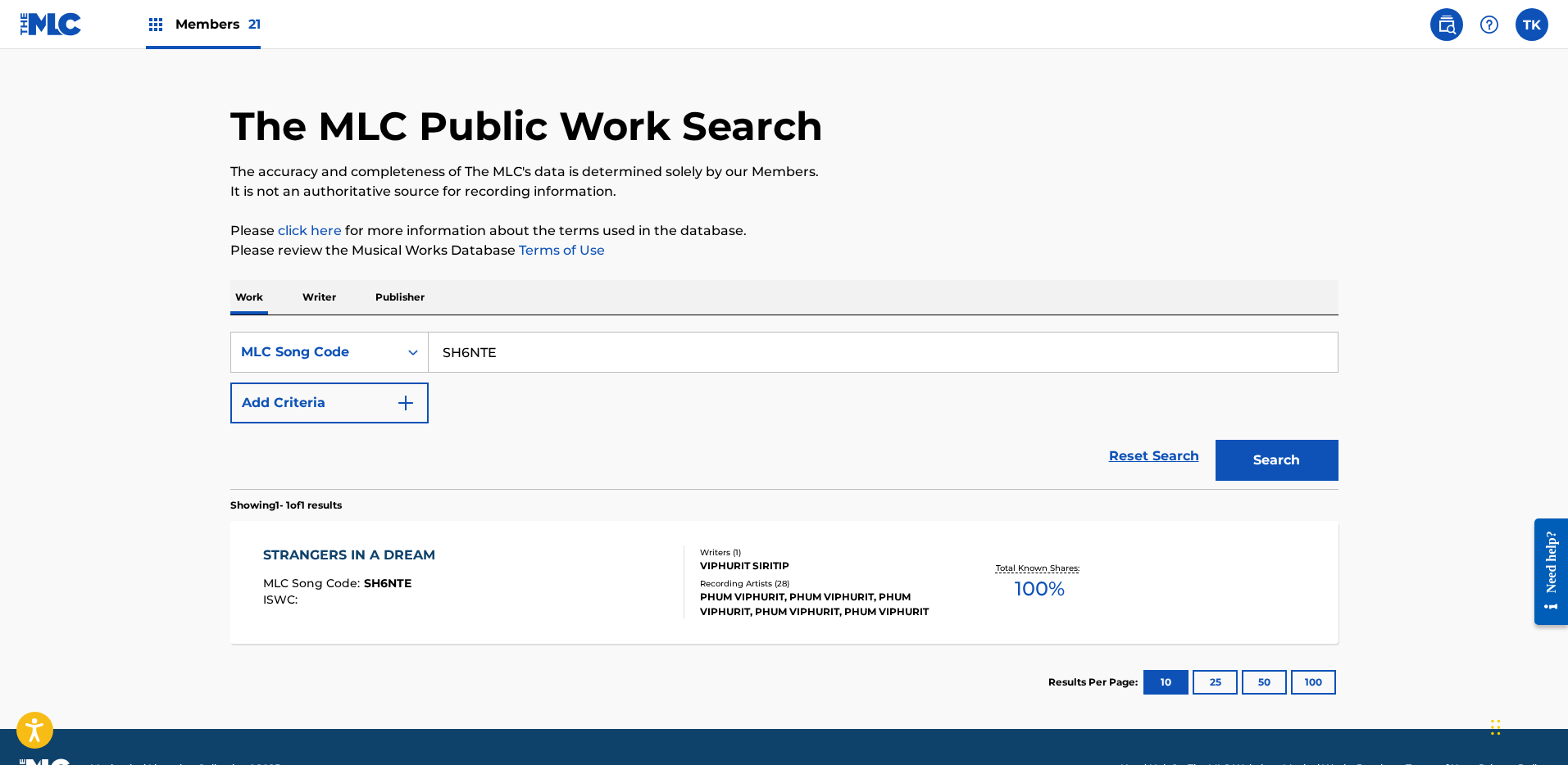
drag, startPoint x: 590, startPoint y: 373, endPoint x: 599, endPoint y: 371, distance: 9.2
click at [590, 373] on div "SearchWithCriteria6c36d7d4-b623-4155-be0e-4025bcd21c0c MLC Song Code SH6NTE Add…" at bounding box center [784, 378] width 1109 height 92
click at [717, 345] on input "SH6NTE" at bounding box center [883, 352] width 909 height 40
paste input "AB4TJZ"
paste input "Search Form"
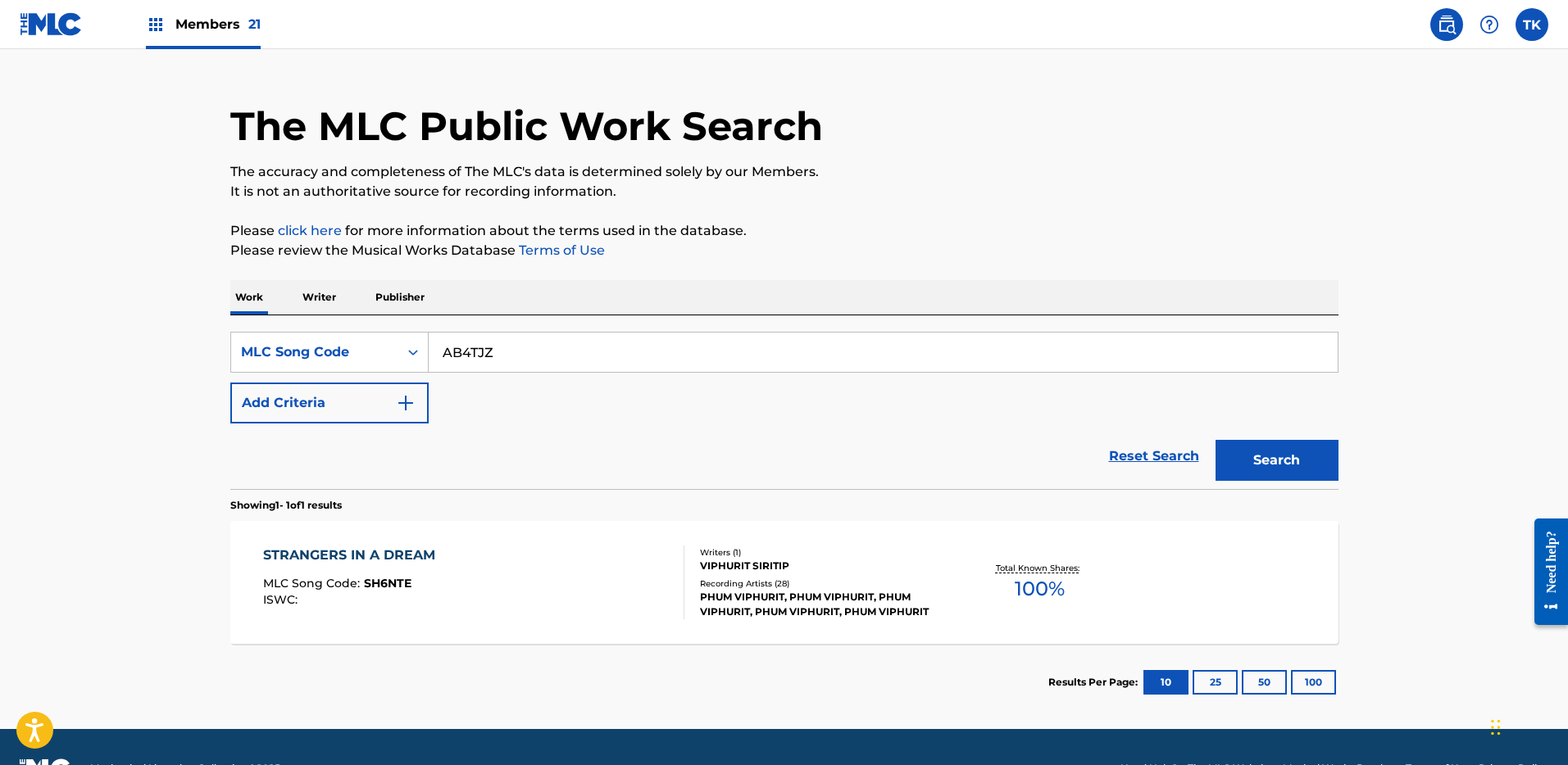
type input "AB4TJZ"
click at [1249, 445] on button "Search" at bounding box center [1277, 461] width 123 height 41
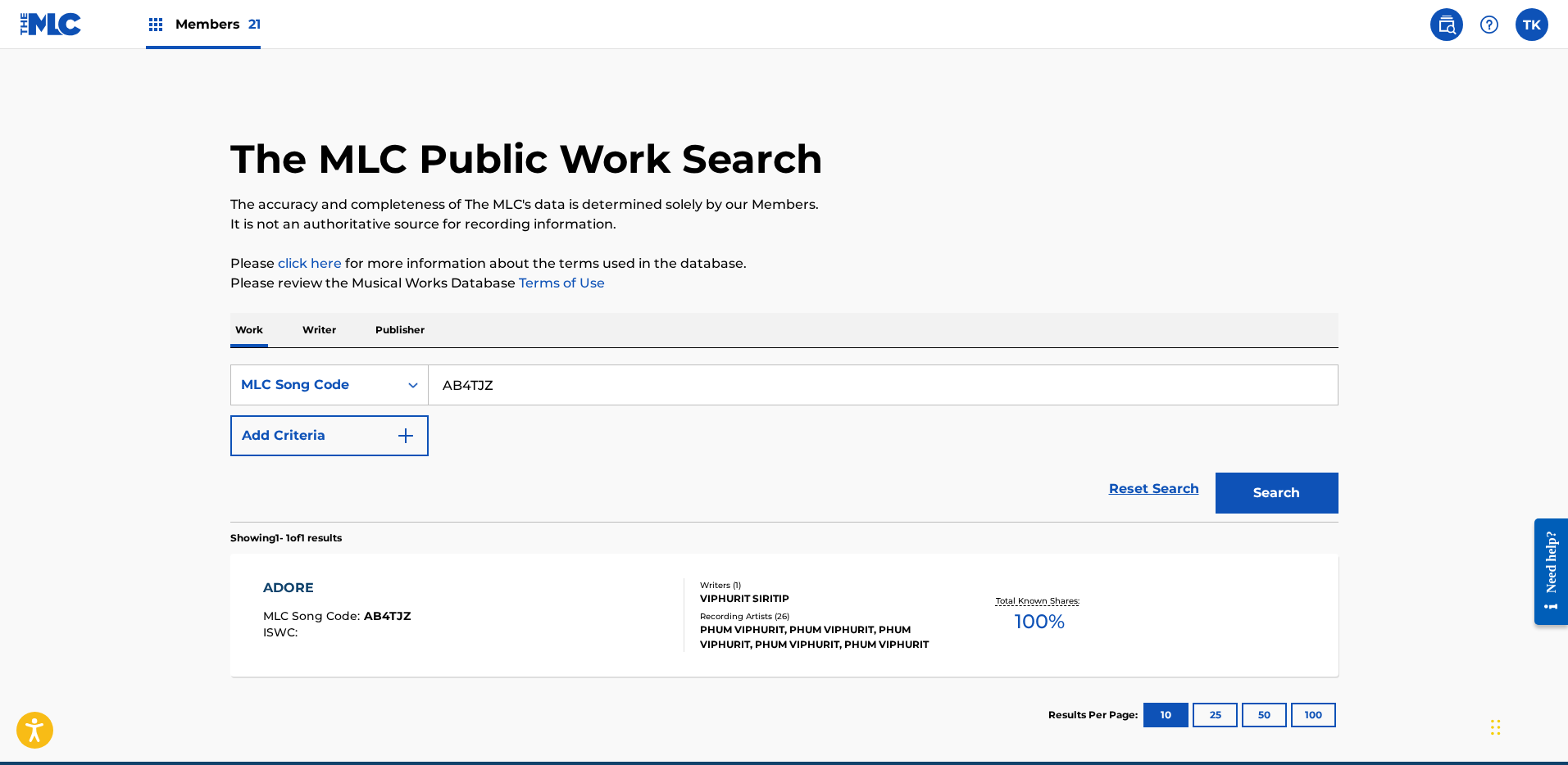
click at [754, 549] on section "ADORE MLC Song Code : AB4TJZ ISWC : Writers ( 1 ) VIPHURIT SIRITIP Recording Ar…" at bounding box center [784, 611] width 1109 height 131
click at [758, 579] on div "Writers ( 1 )" at bounding box center [824, 585] width 248 height 13
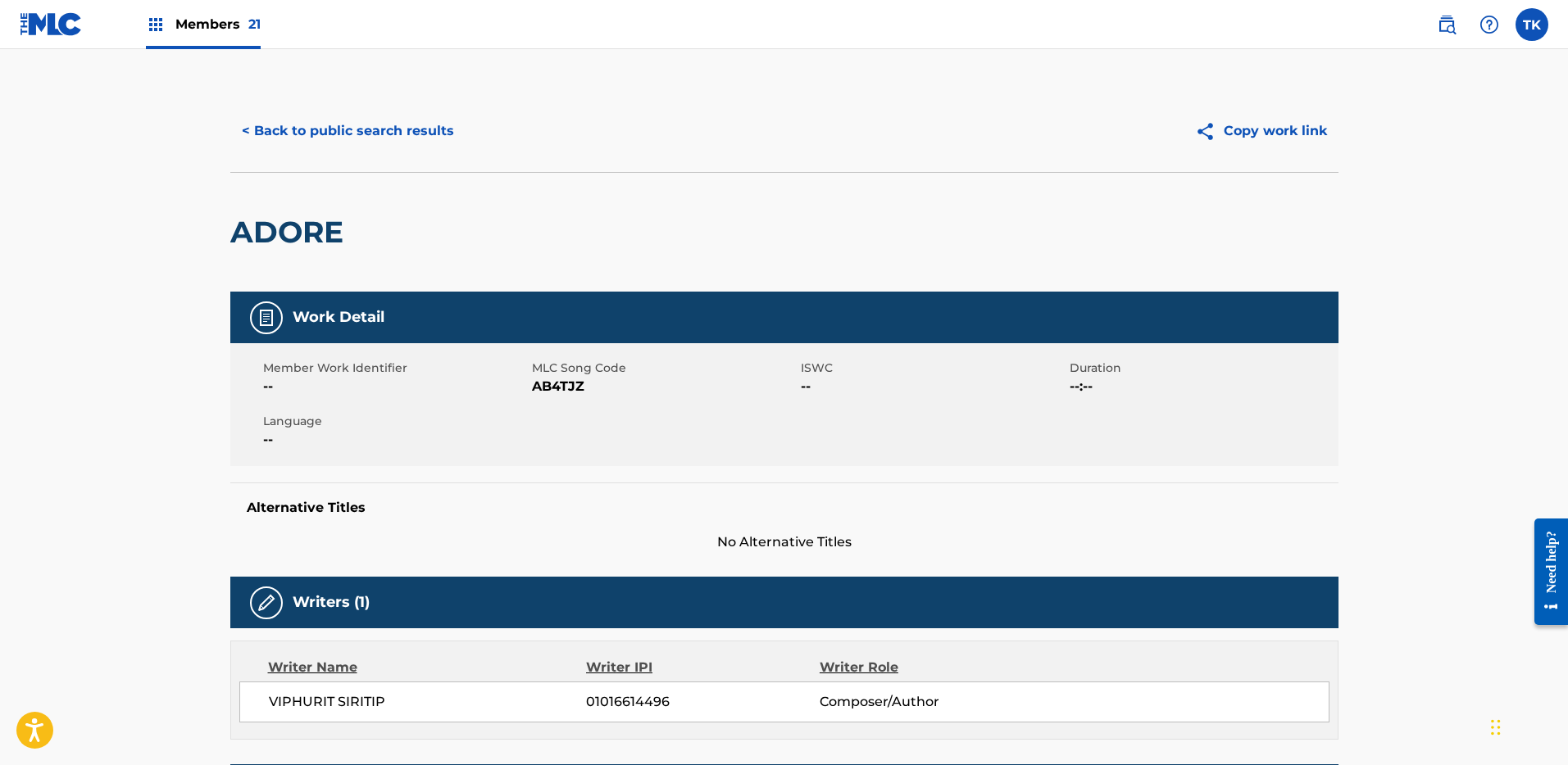
click at [305, 138] on button "< Back to public search results" at bounding box center [348, 131] width 235 height 41
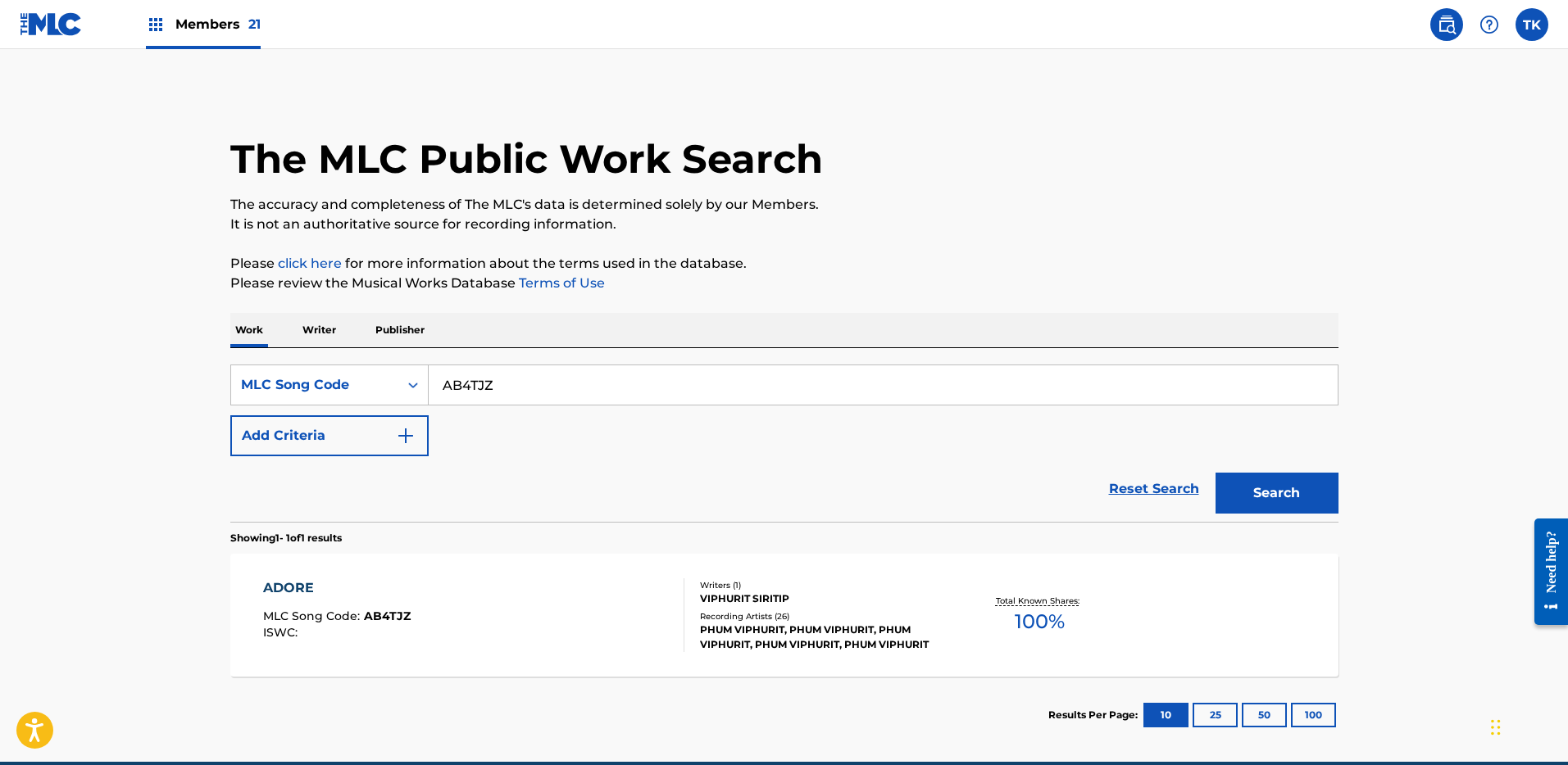
drag, startPoint x: 591, startPoint y: 400, endPoint x: 631, endPoint y: 397, distance: 40.1
click at [591, 400] on input "AB4TJZ" at bounding box center [883, 385] width 909 height 40
paste input "LB0B94"
type input "LB0B94"
click at [1291, 504] on button "Search" at bounding box center [1277, 493] width 123 height 41
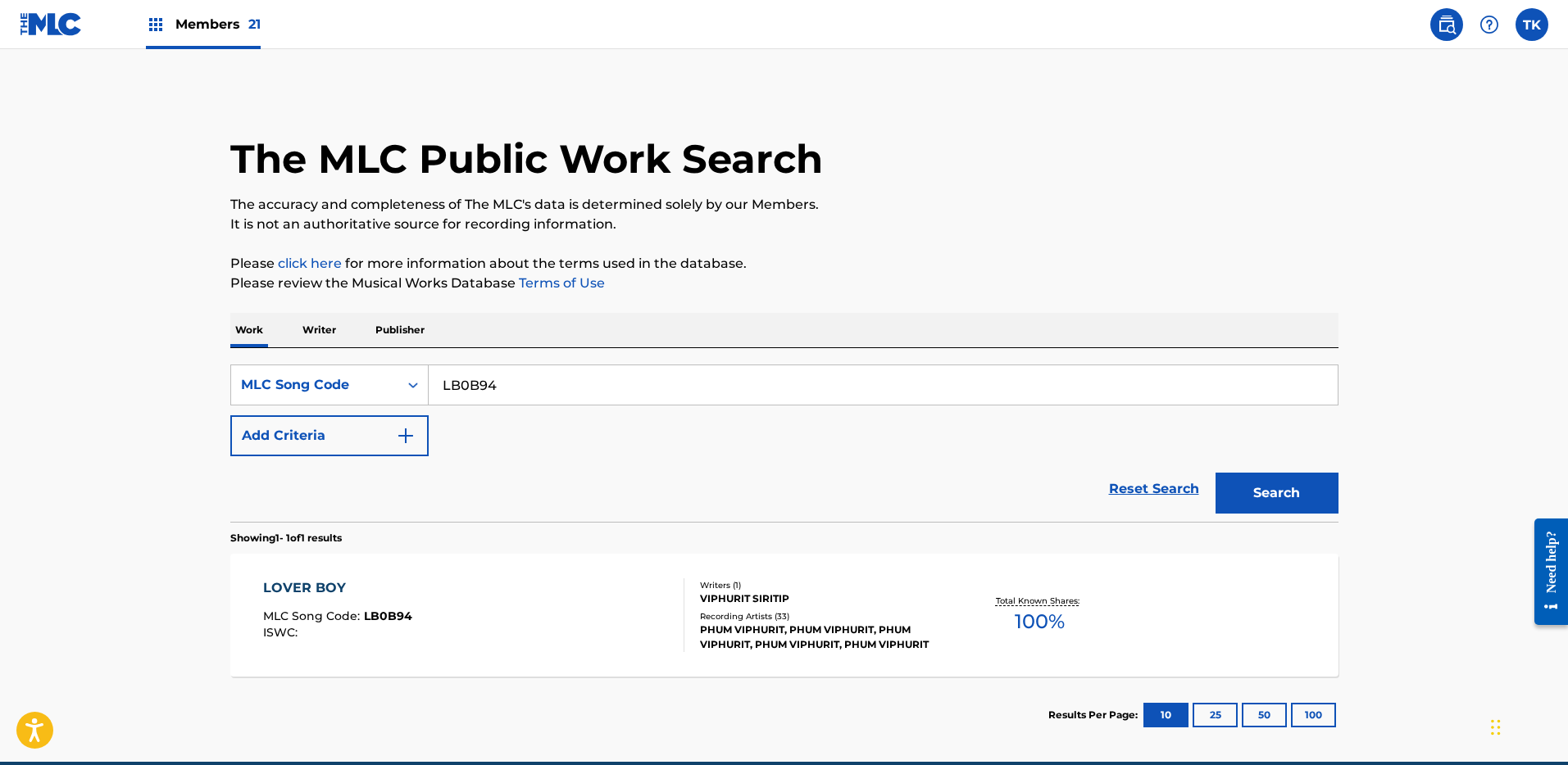
click at [622, 616] on div "LOVER BOY MLC Song Code : LB0B94 ISWC :" at bounding box center [474, 615] width 421 height 74
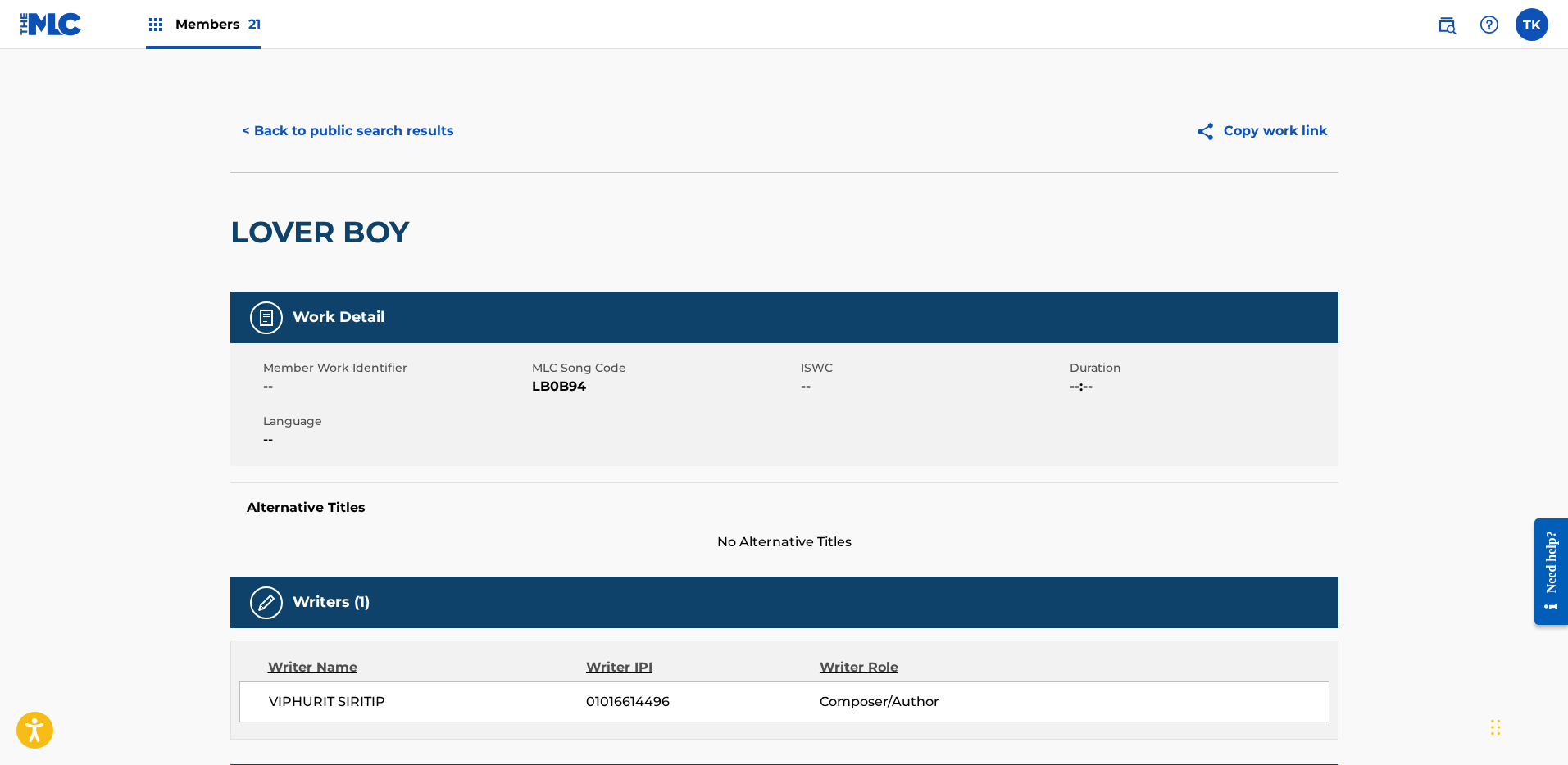
scroll to position [431, 0]
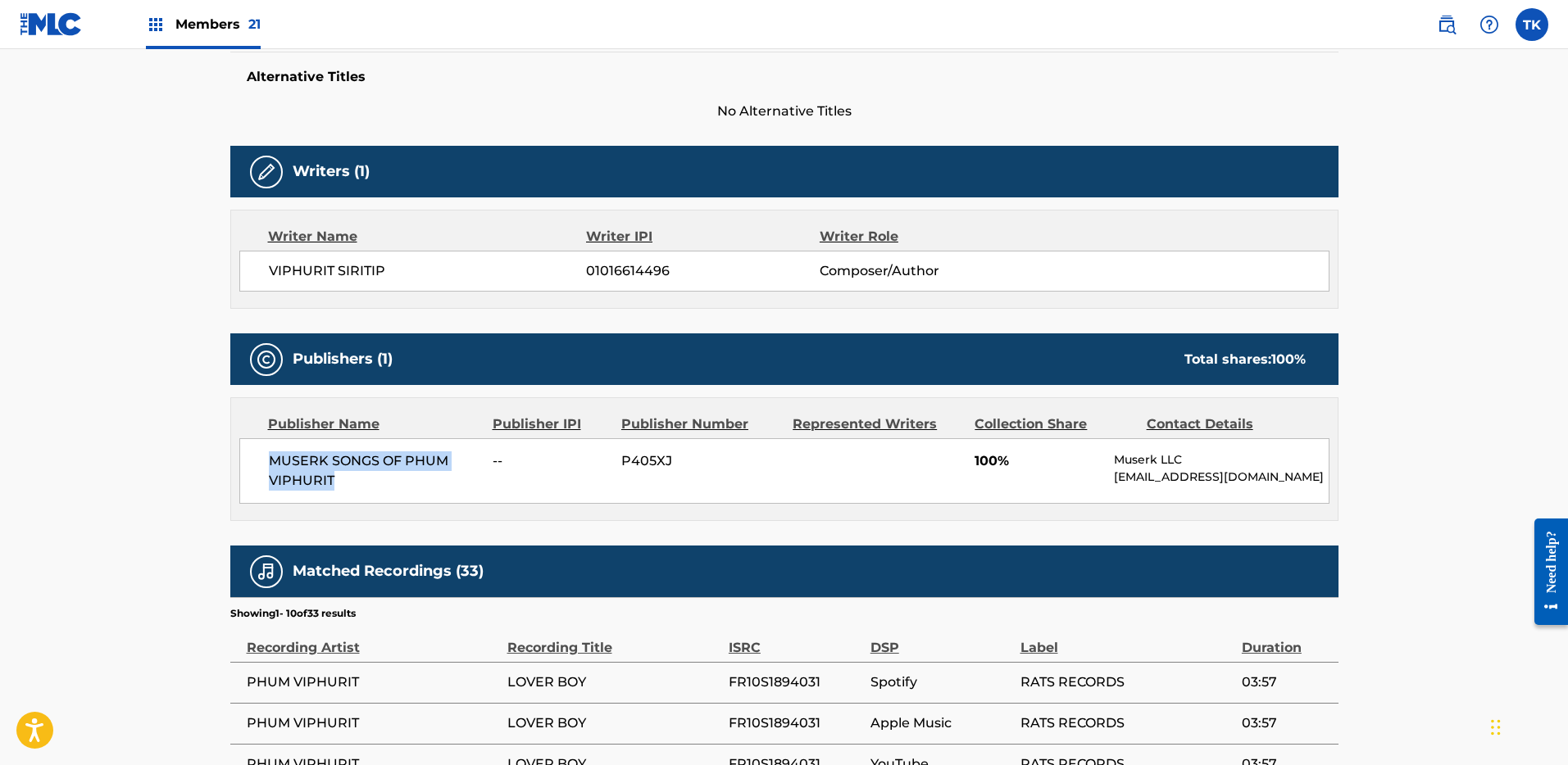
drag, startPoint x: 391, startPoint y: 486, endPoint x: 264, endPoint y: 449, distance: 132.3
click at [264, 449] on div "MUSERK SONGS OF PHUM VIPHURIT -- P405XJ 100% Muserk LLC [EMAIL_ADDRESS][DOMAIN_…" at bounding box center [784, 472] width 1090 height 66
click at [336, 467] on span "MUSERK SONGS OF PHUM VIPHURIT" at bounding box center [375, 471] width 212 height 40
drag, startPoint x: 350, startPoint y: 482, endPoint x: 260, endPoint y: 456, distance: 93.7
click at [260, 456] on div "MUSERK SONGS OF PHUM VIPHURIT -- P405XJ 100% Muserk LLC [EMAIL_ADDRESS][DOMAIN_…" at bounding box center [784, 472] width 1090 height 66
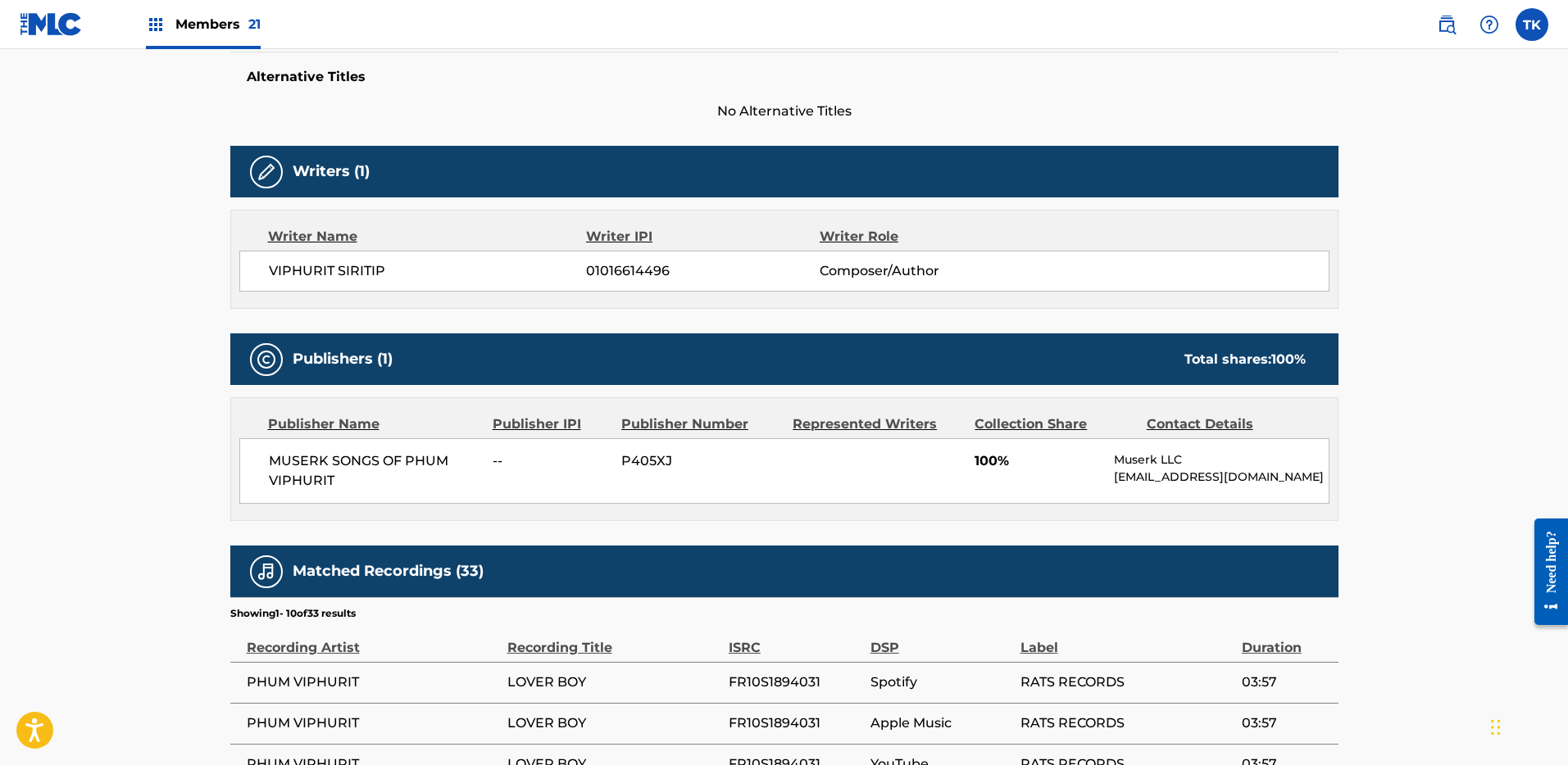
click at [370, 484] on span "MUSERK SONGS OF PHUM VIPHURIT" at bounding box center [375, 471] width 212 height 40
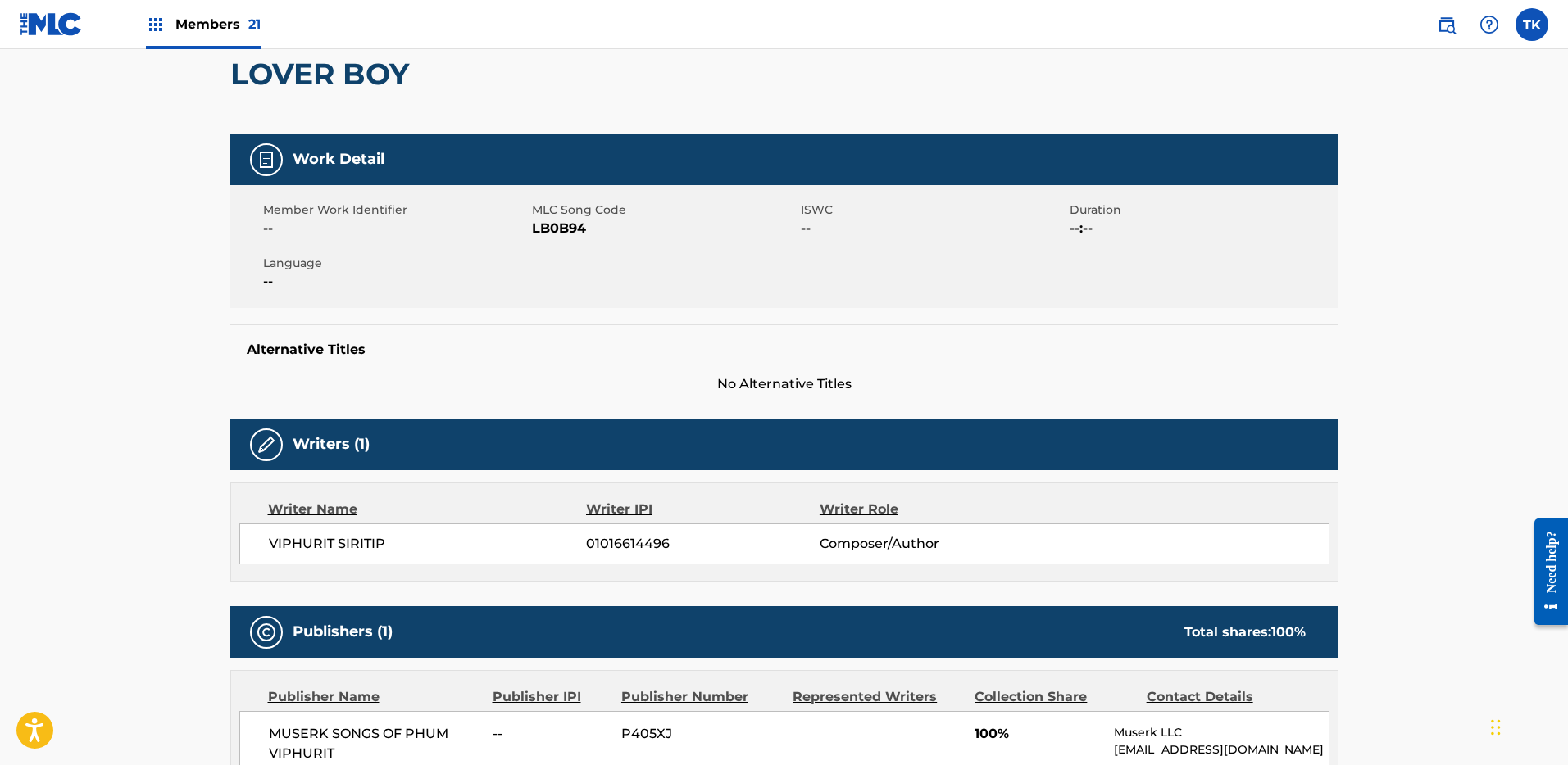
scroll to position [74, 0]
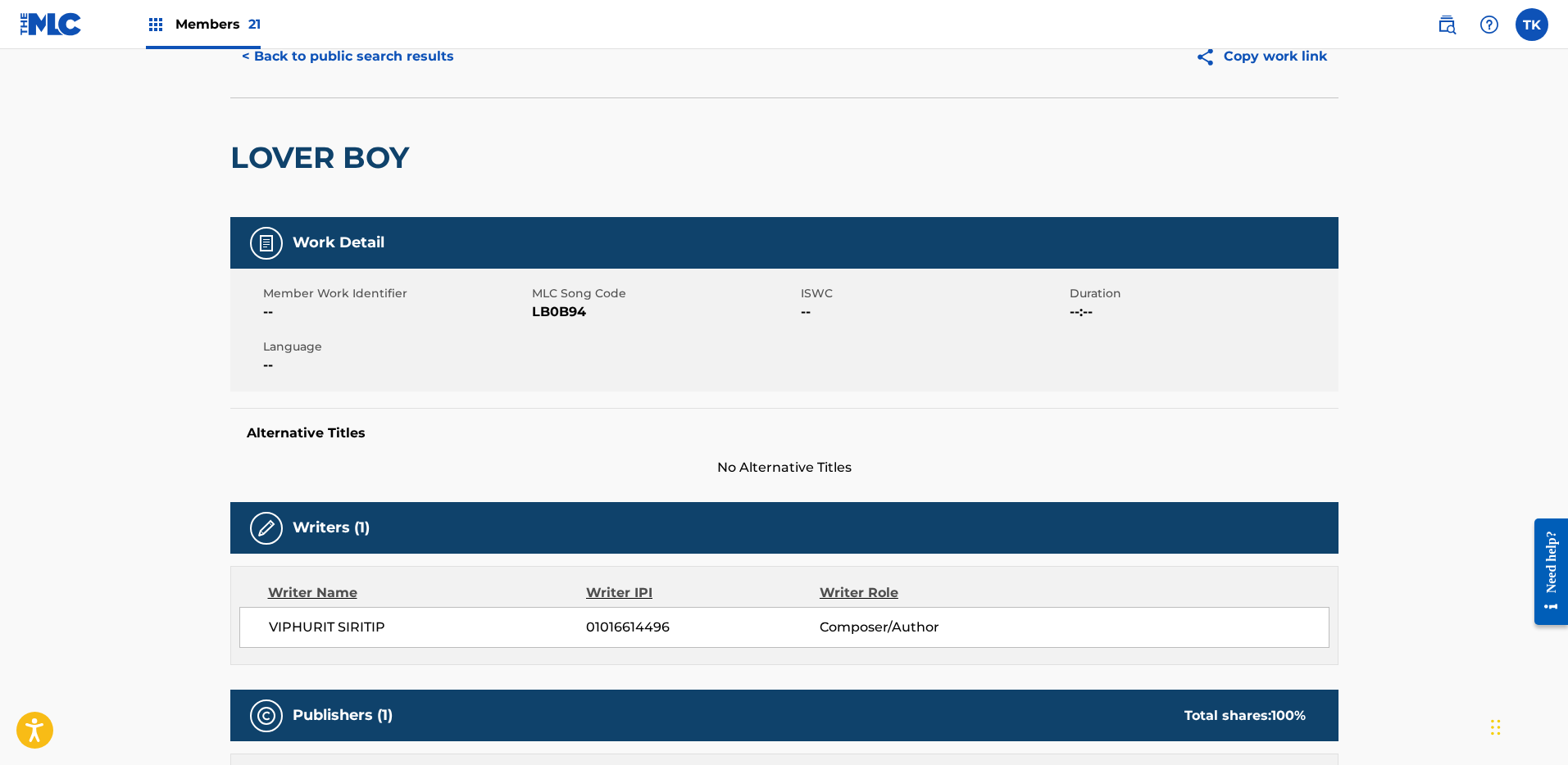
click at [380, 67] on button "< Back to public search results" at bounding box center [348, 57] width 235 height 41
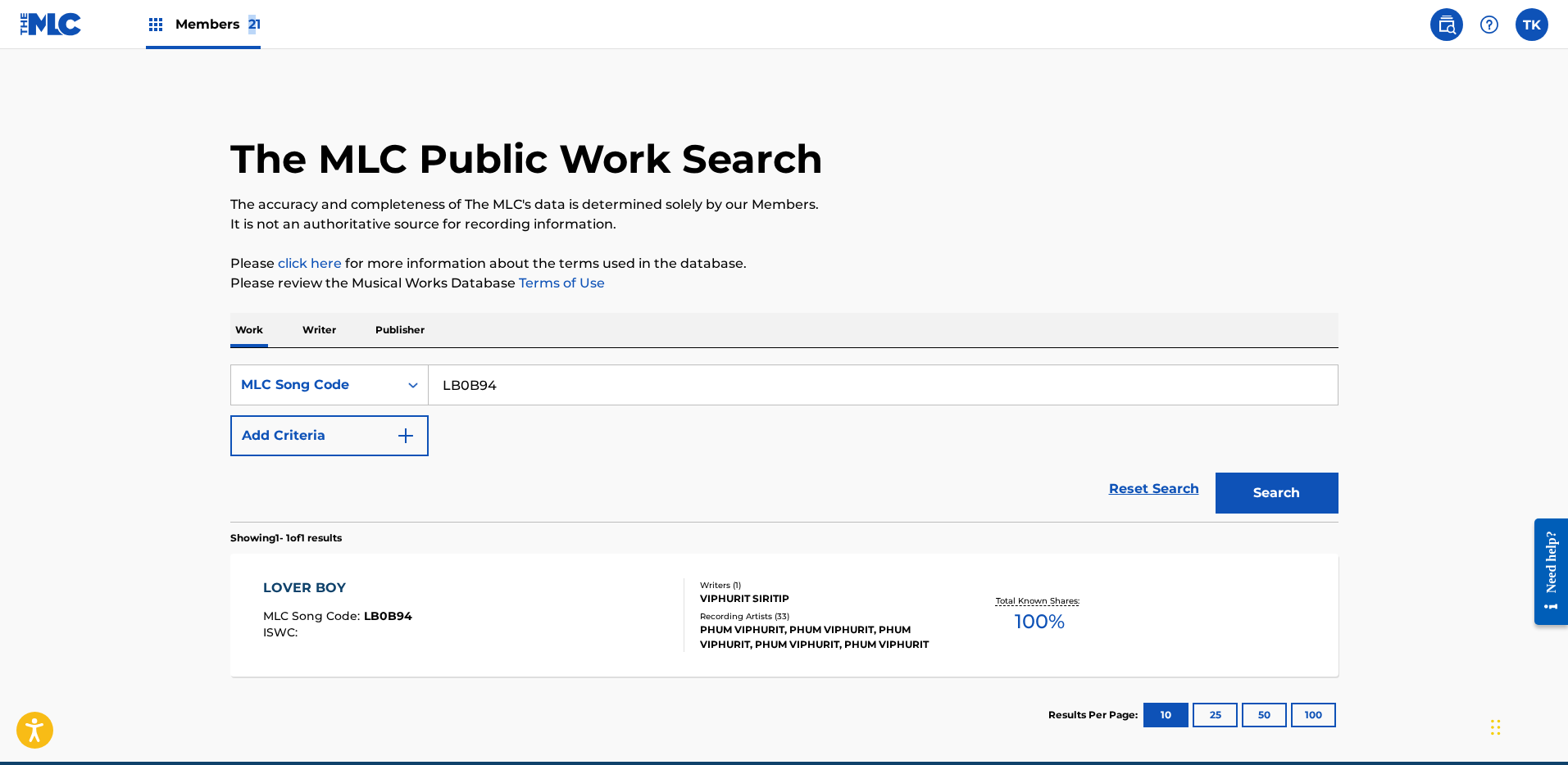
click at [250, 32] on span "Members 21" at bounding box center [217, 24] width 85 height 19
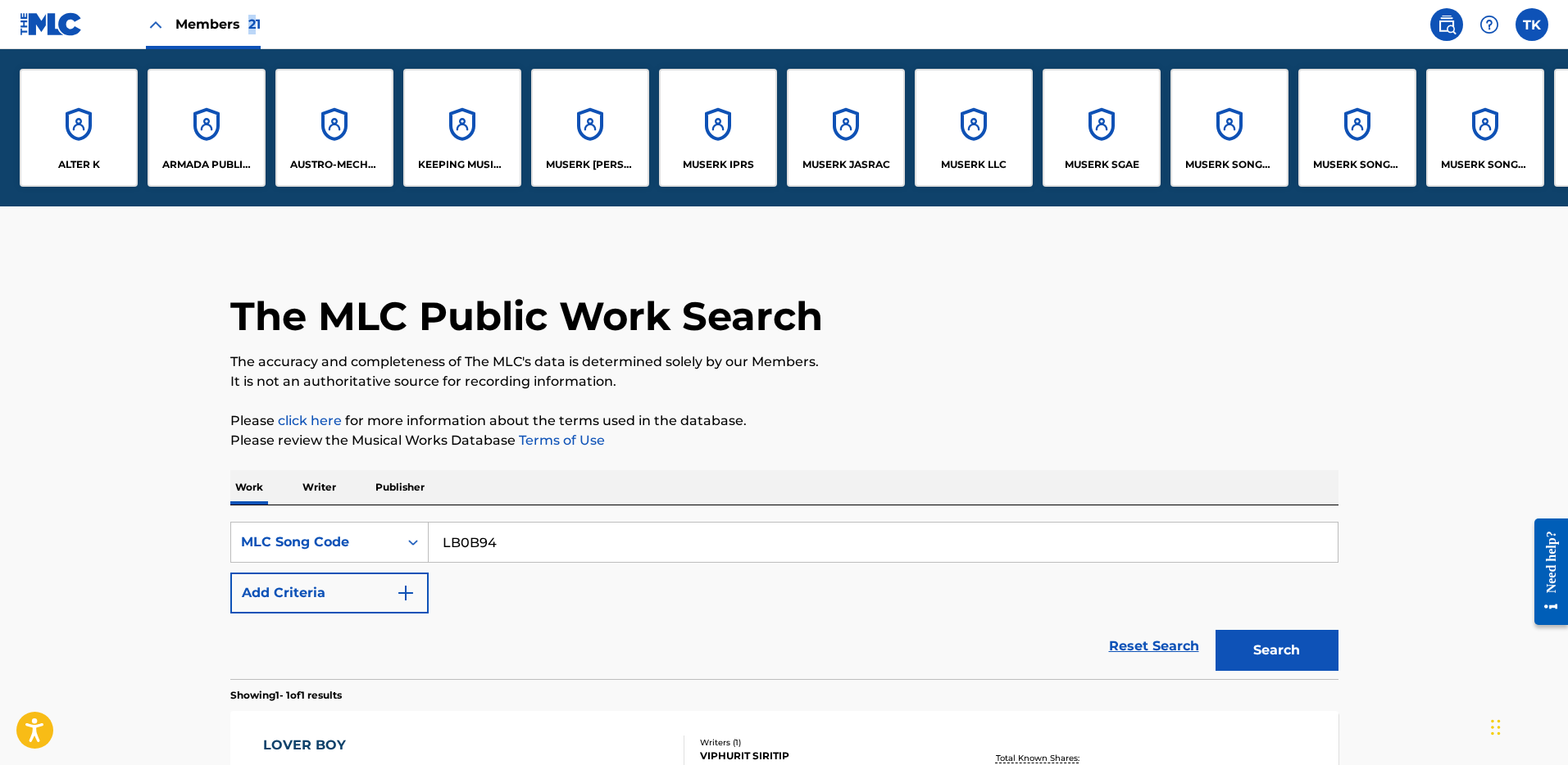
click at [250, 32] on span "Members 21" at bounding box center [217, 24] width 85 height 19
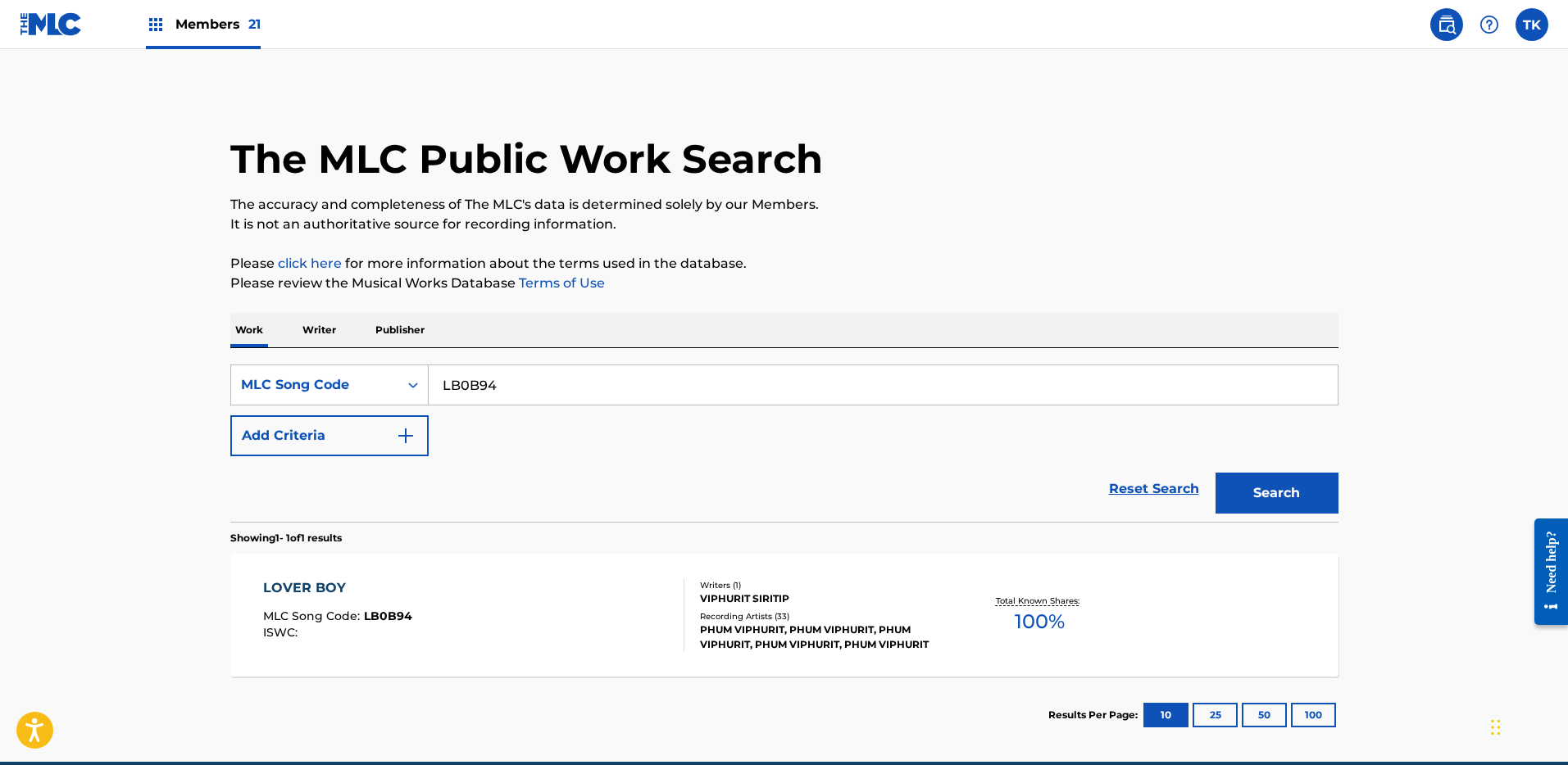
drag, startPoint x: 618, startPoint y: 372, endPoint x: 642, endPoint y: 380, distance: 25.3
click at [618, 372] on input "LB0B94" at bounding box center [883, 385] width 909 height 40
paste input "SH6U4O"
type input "SH6U4O"
click at [1295, 471] on div "Search" at bounding box center [1273, 489] width 131 height 66
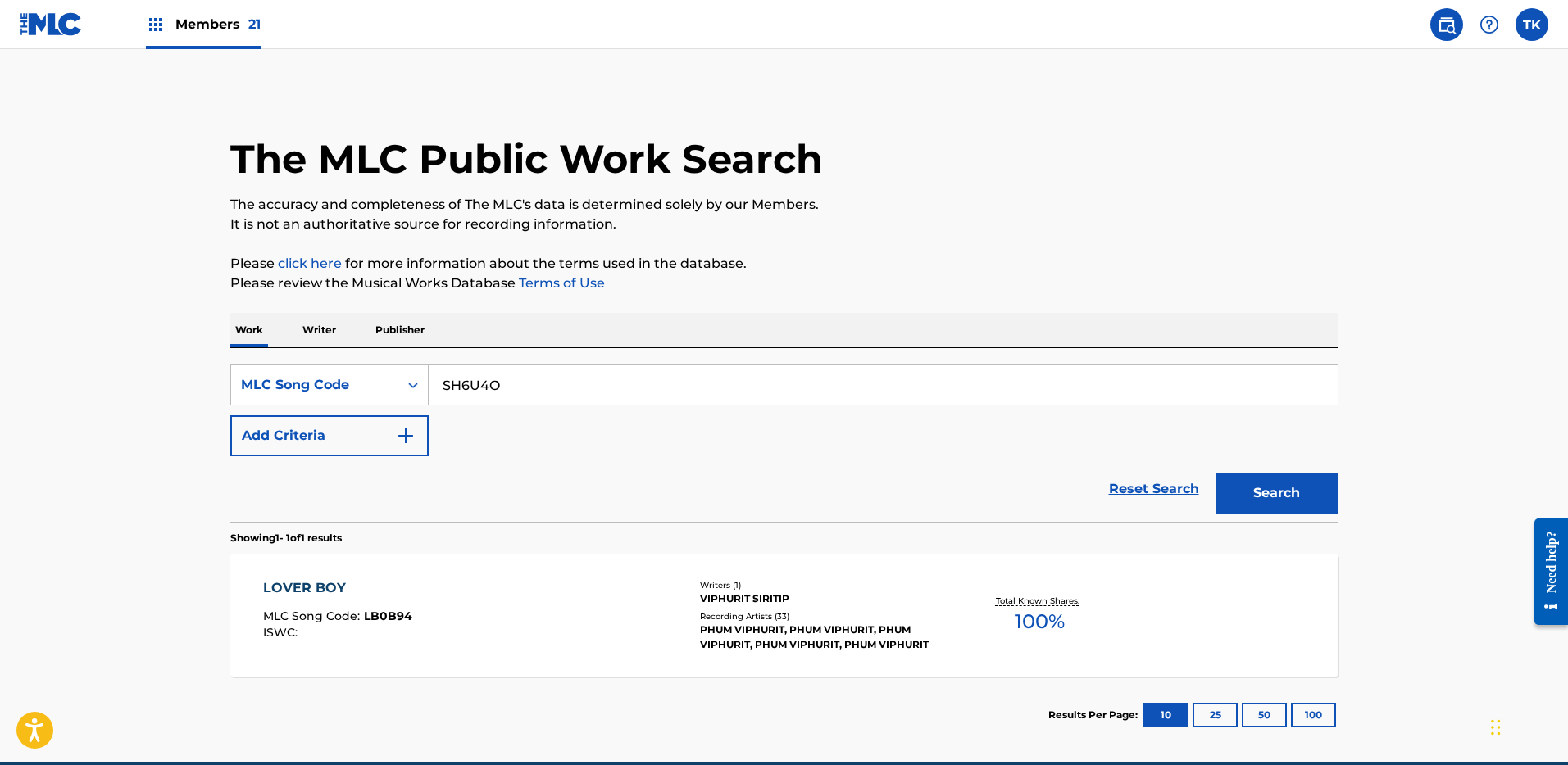
click at [1295, 491] on button "Search" at bounding box center [1277, 493] width 123 height 41
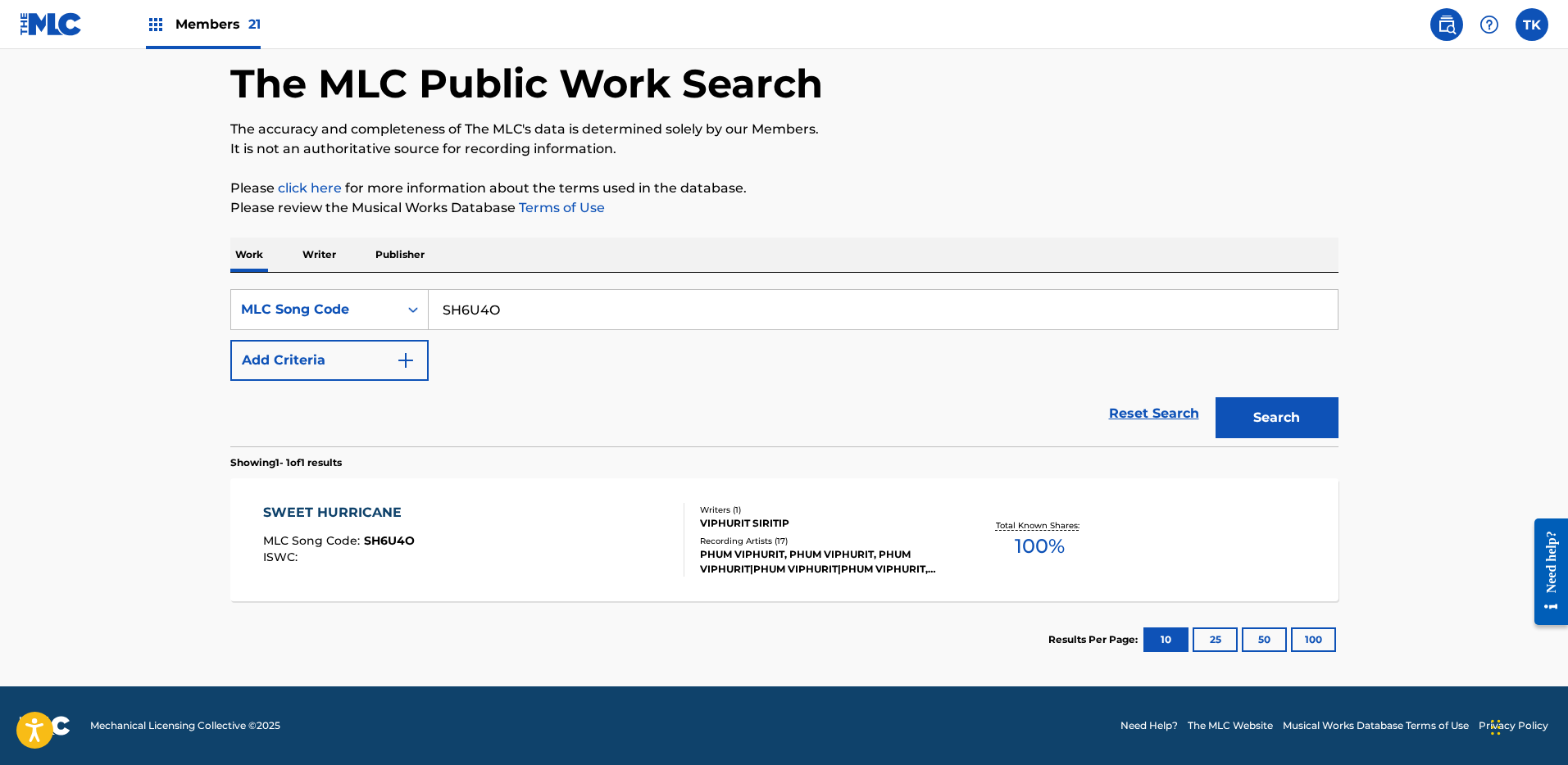
click at [592, 505] on div "SWEET HURRICANE MLC Song Code : SH6U4O ISWC :" at bounding box center [474, 539] width 421 height 74
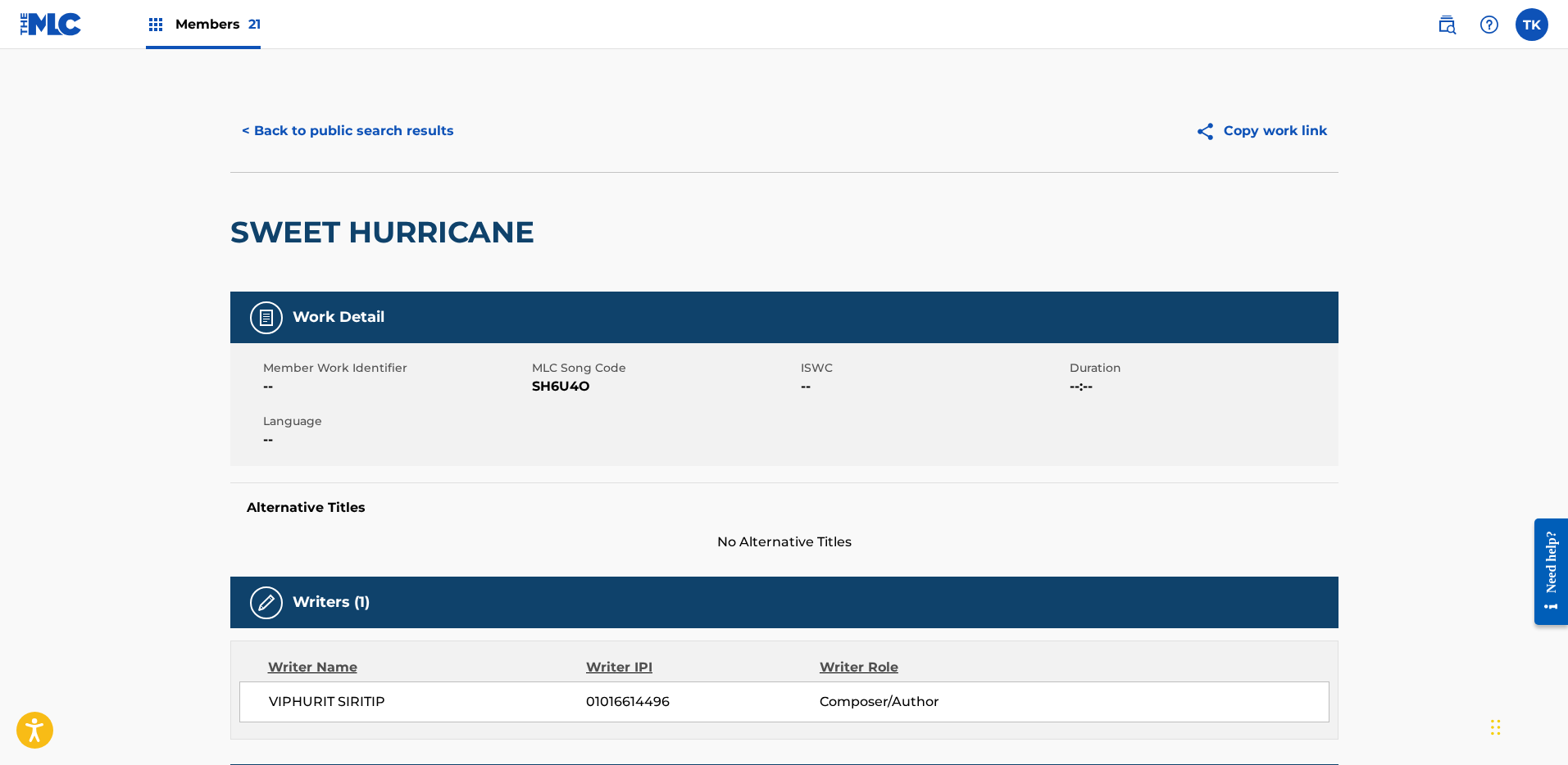
click at [364, 127] on button "< Back to public search results" at bounding box center [348, 131] width 235 height 41
